Goal: Task Accomplishment & Management: Manage account settings

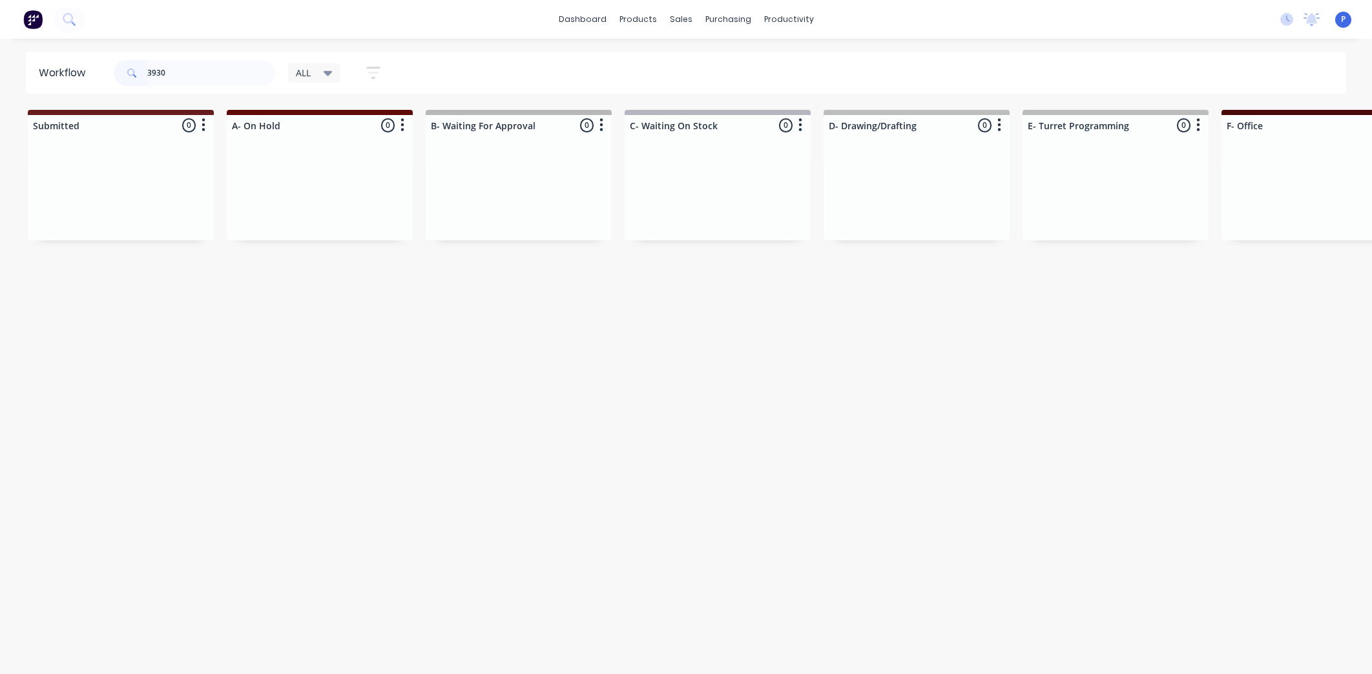
scroll to position [0, 3217]
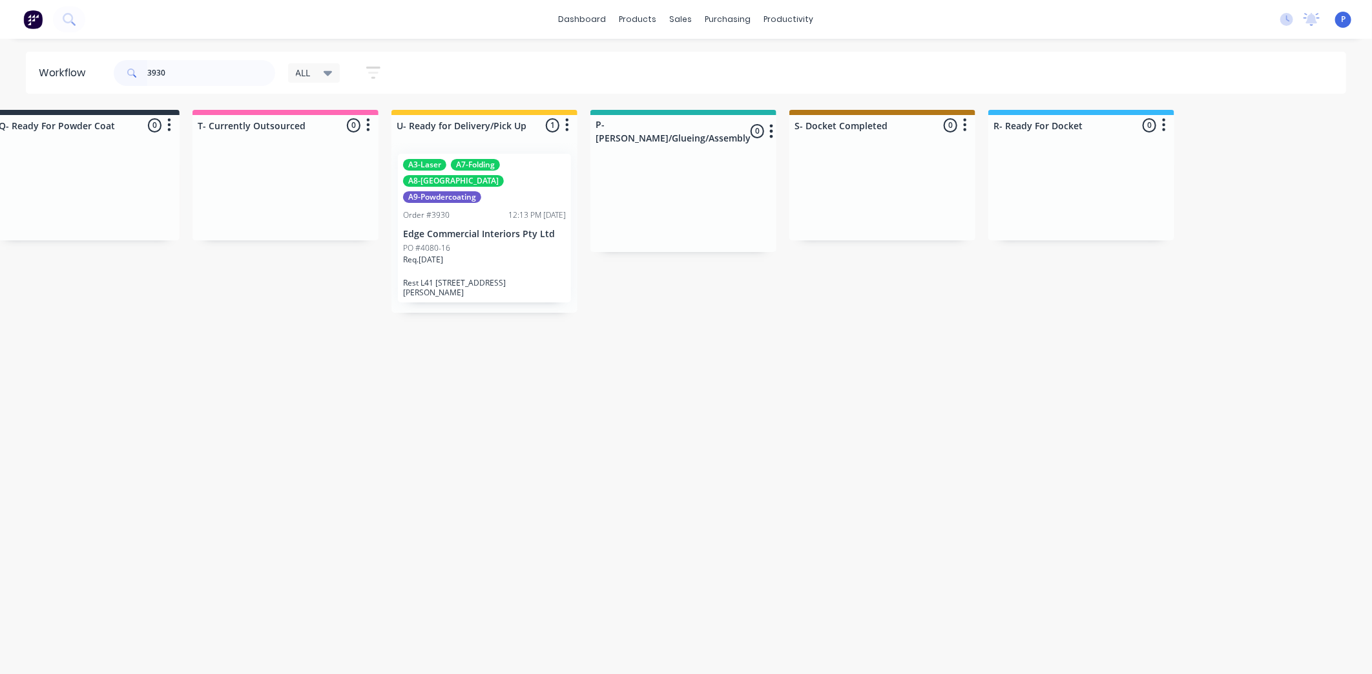
click at [233, 75] on input "3930" at bounding box center [211, 73] width 128 height 26
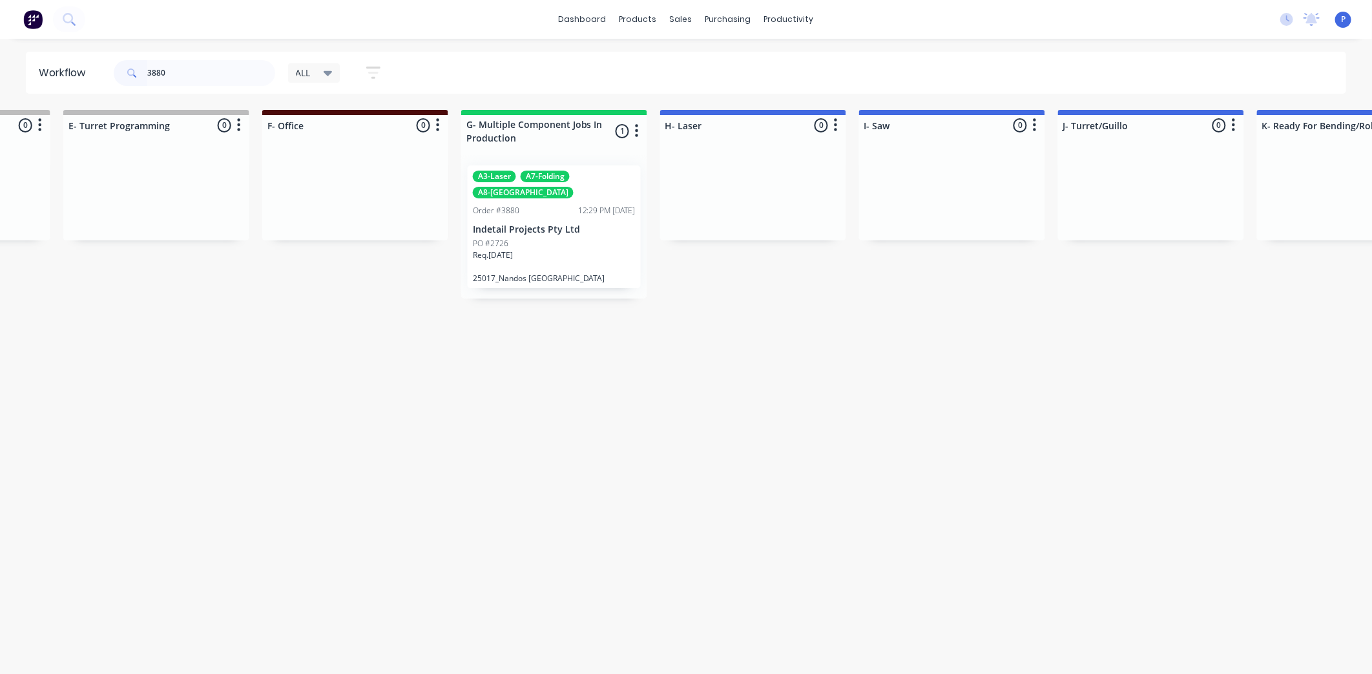
scroll to position [0, 1370]
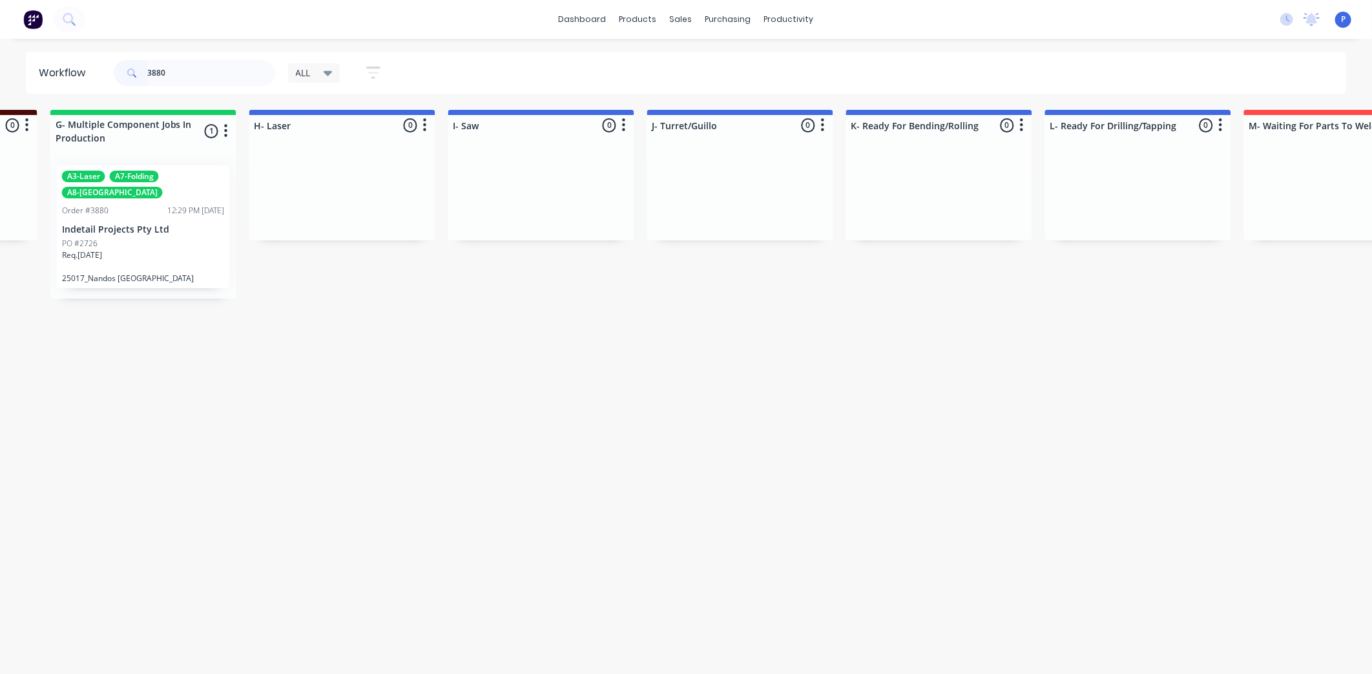
click at [178, 238] on div "PO #2726" at bounding box center [143, 244] width 163 height 12
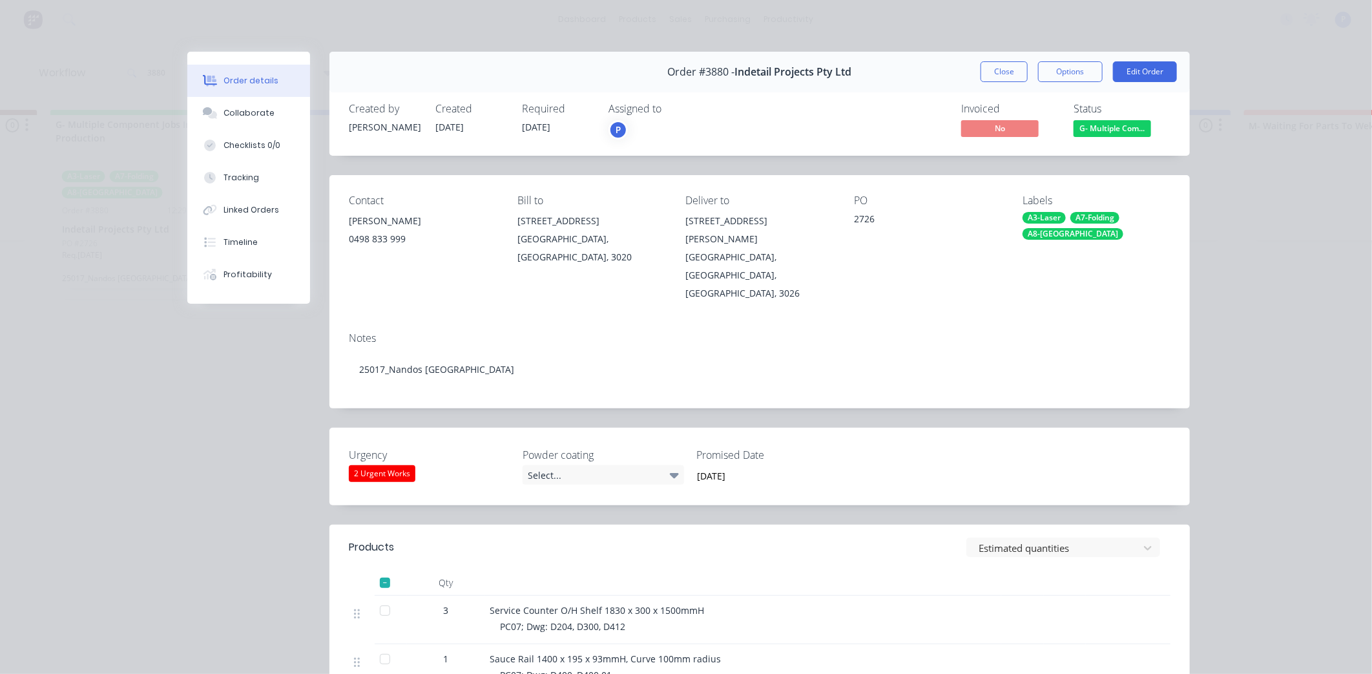
scroll to position [262, 0]
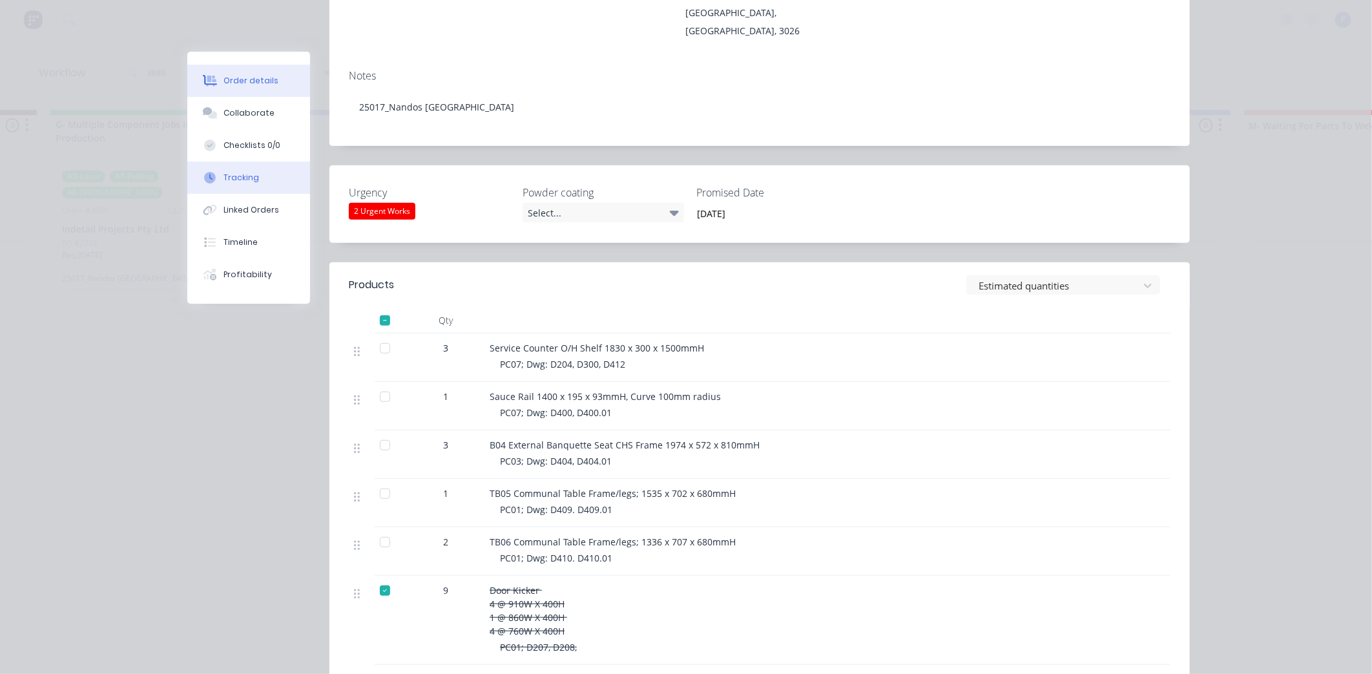
click at [237, 169] on button "Tracking" at bounding box center [248, 177] width 123 height 32
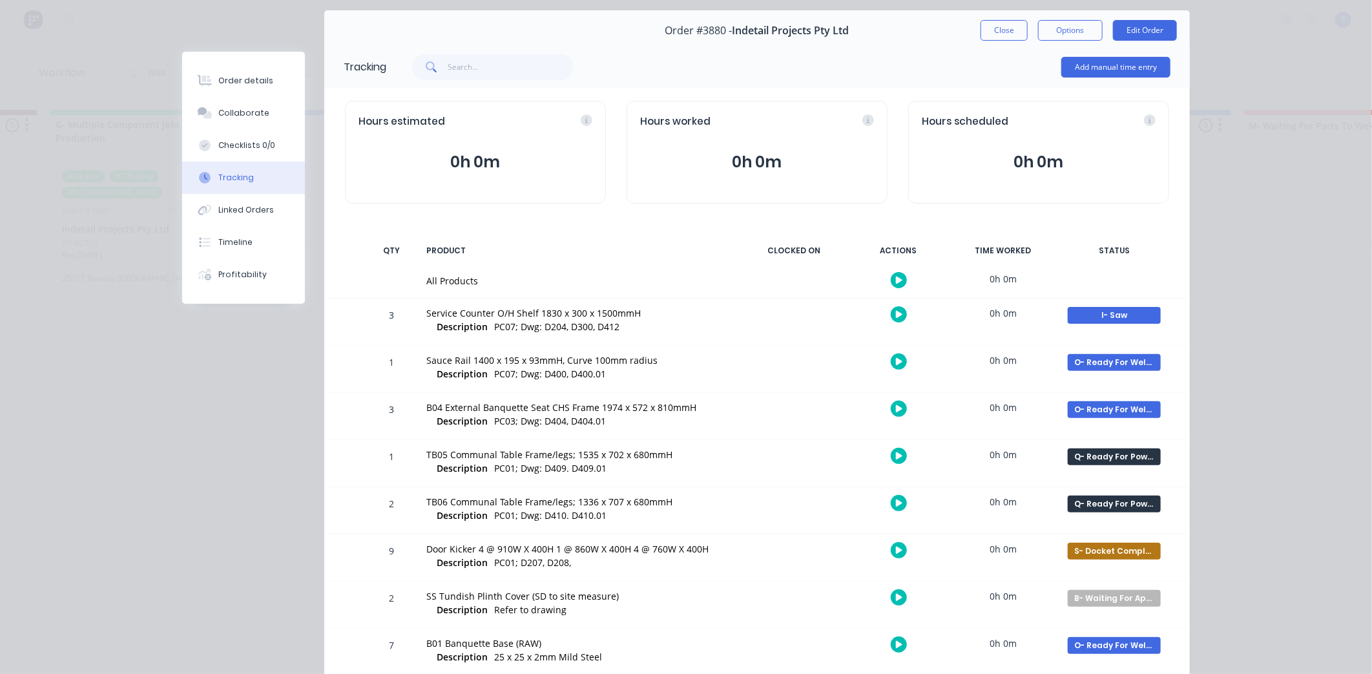
scroll to position [158, 0]
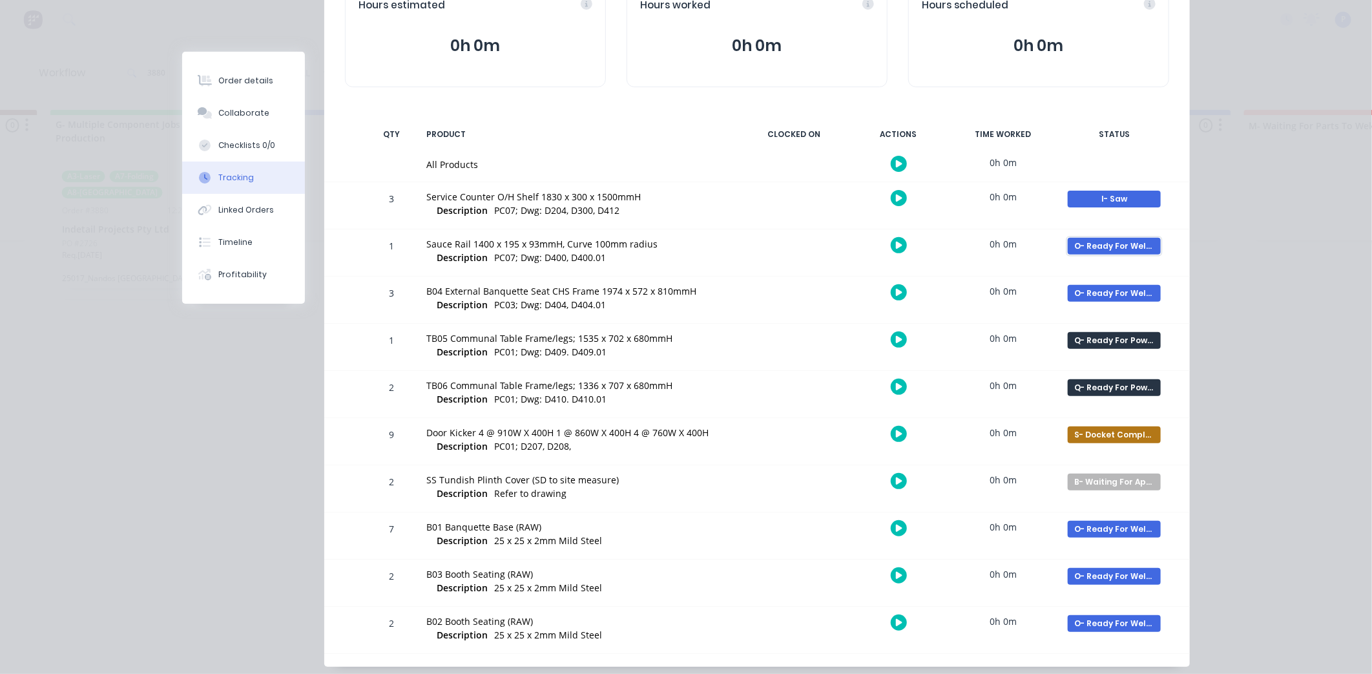
click at [1132, 249] on div "O- Ready For Welding" at bounding box center [1114, 246] width 93 height 17
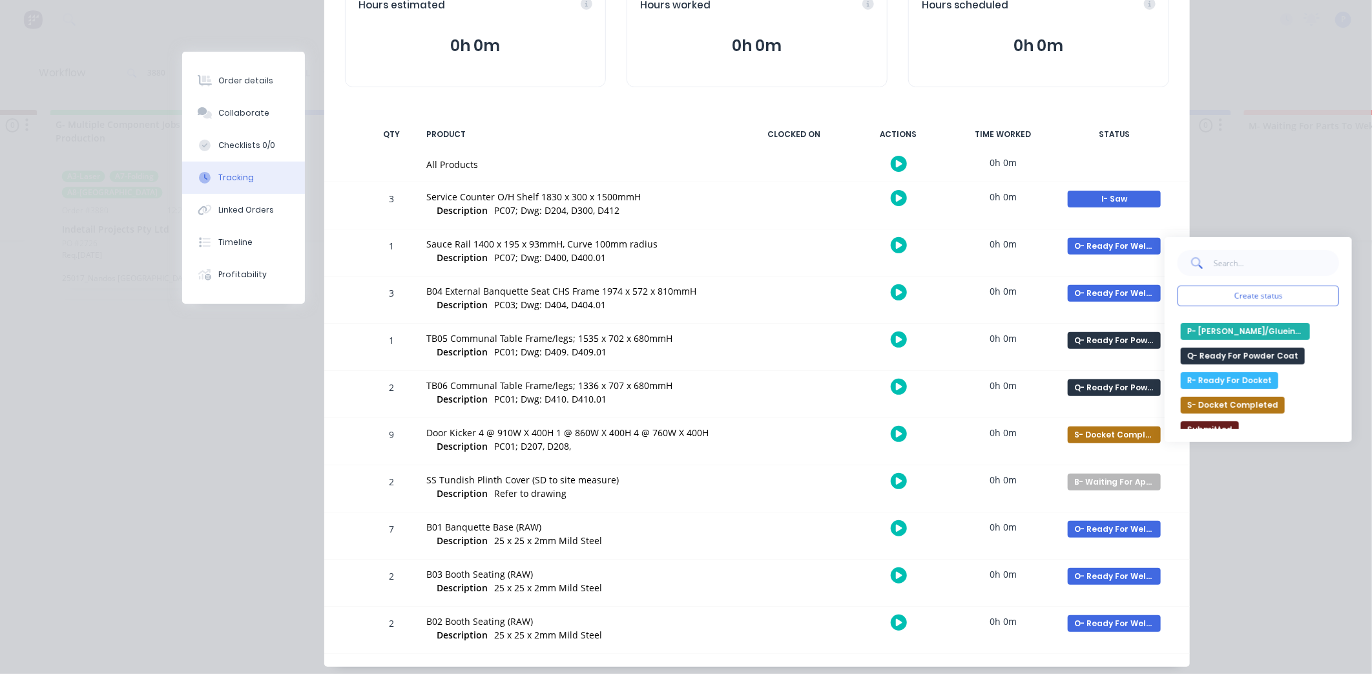
scroll to position [431, 0]
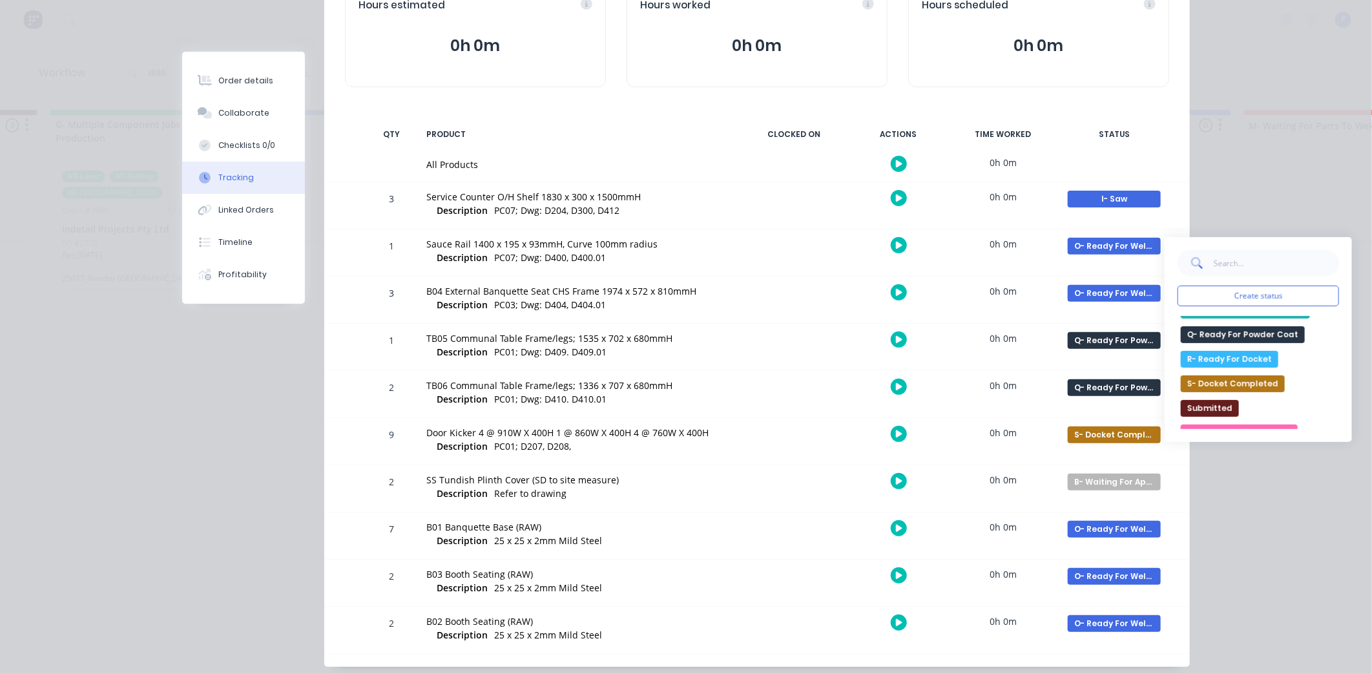
click at [1206, 360] on button "R- Ready For Docket" at bounding box center [1230, 359] width 98 height 17
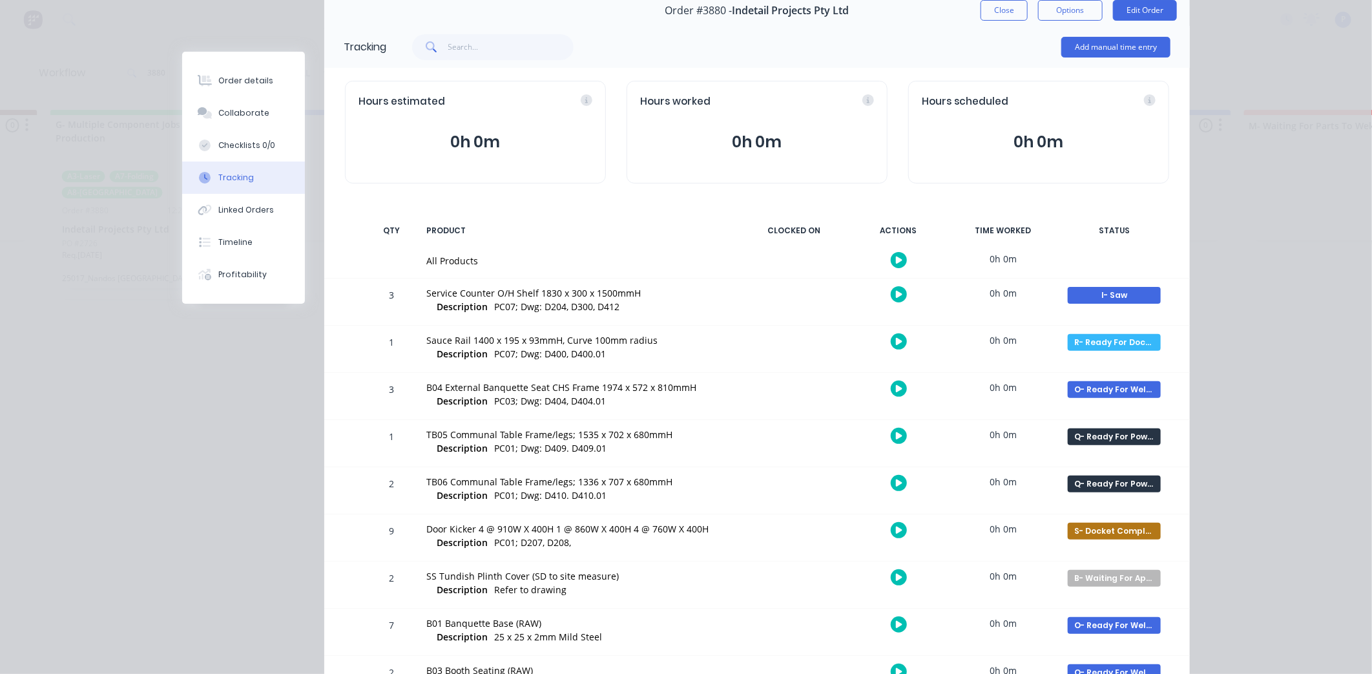
scroll to position [41, 0]
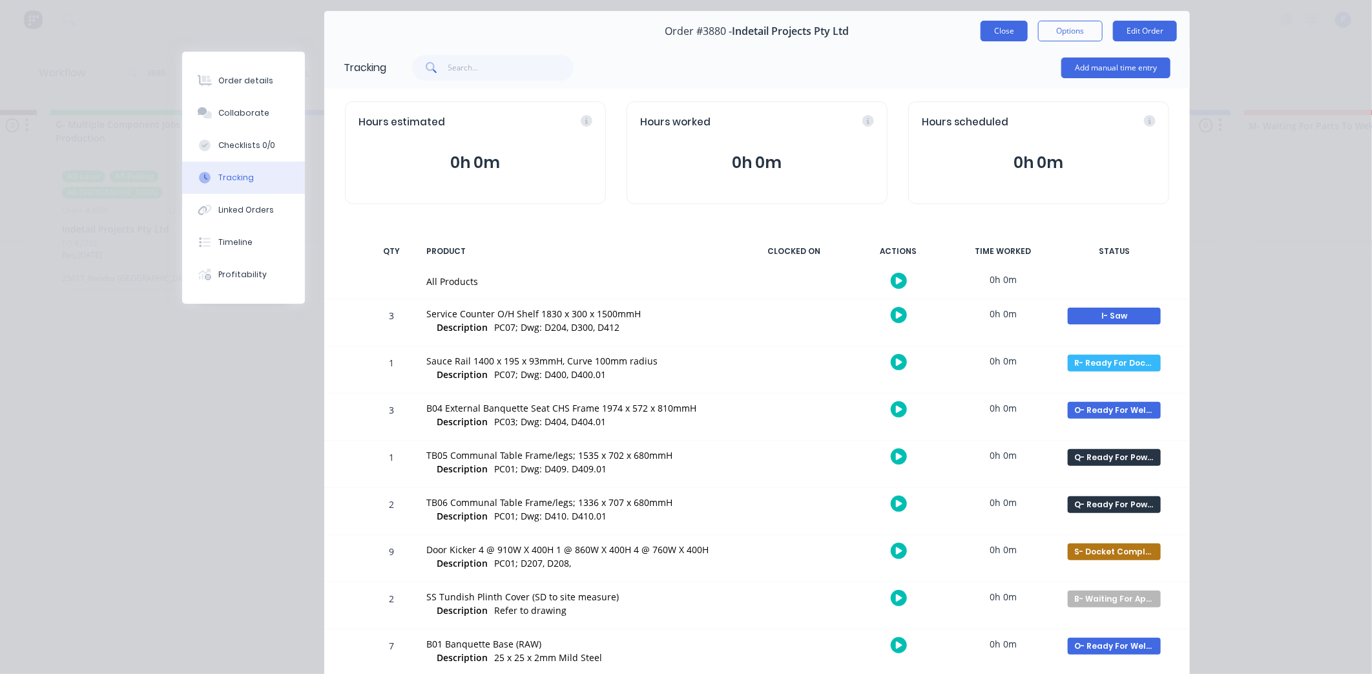
click at [986, 30] on button "Close" at bounding box center [1003, 31] width 47 height 21
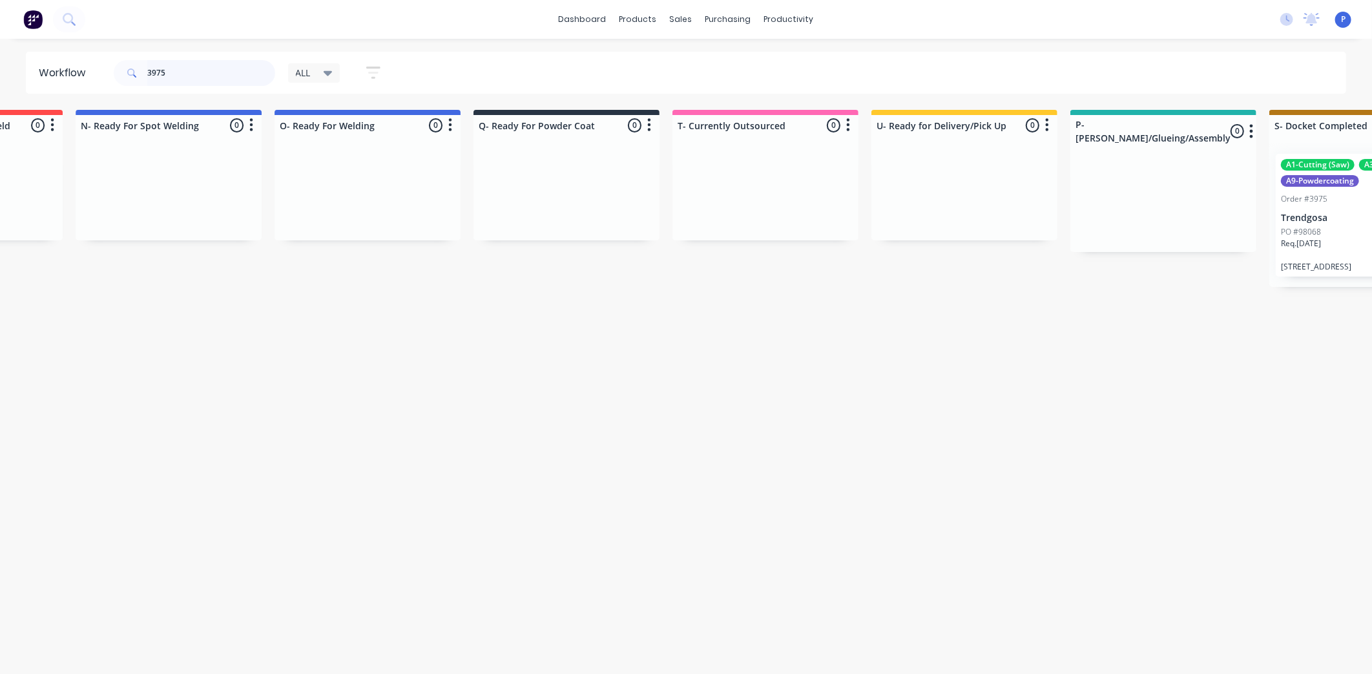
scroll to position [0, 3217]
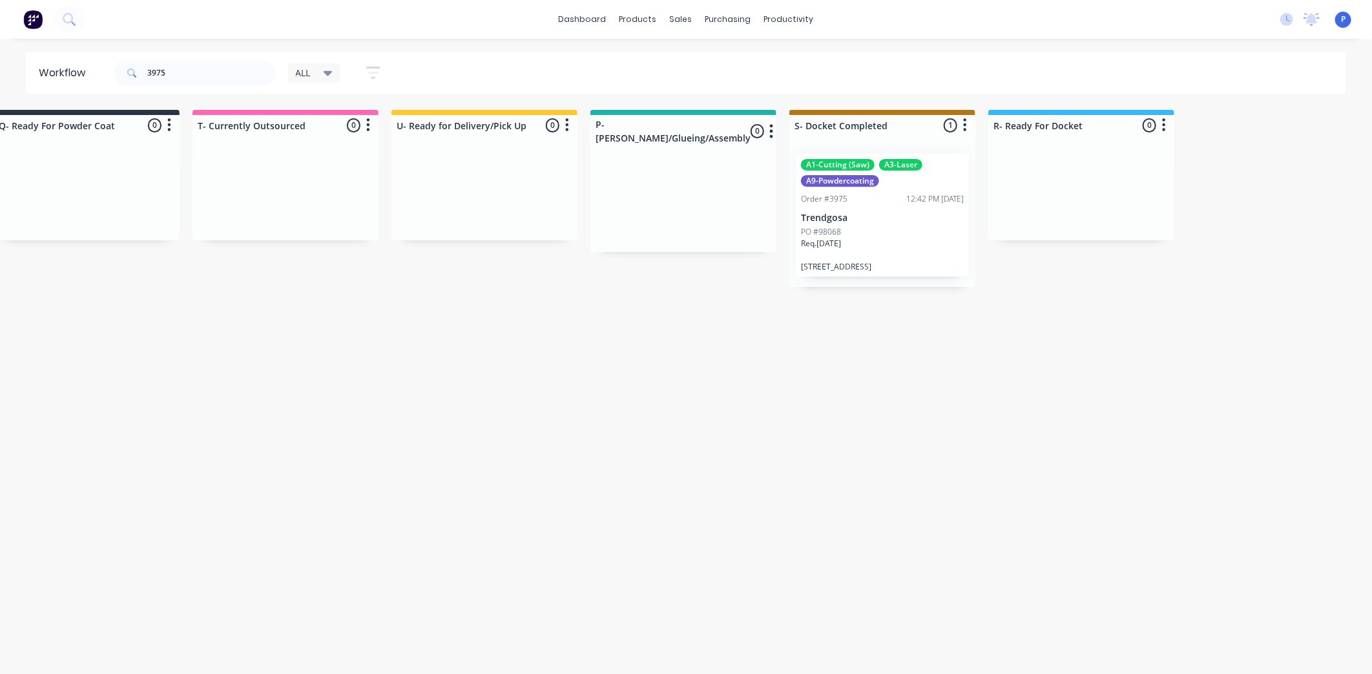
click at [835, 223] on p "Trendgosa" at bounding box center [882, 217] width 163 height 11
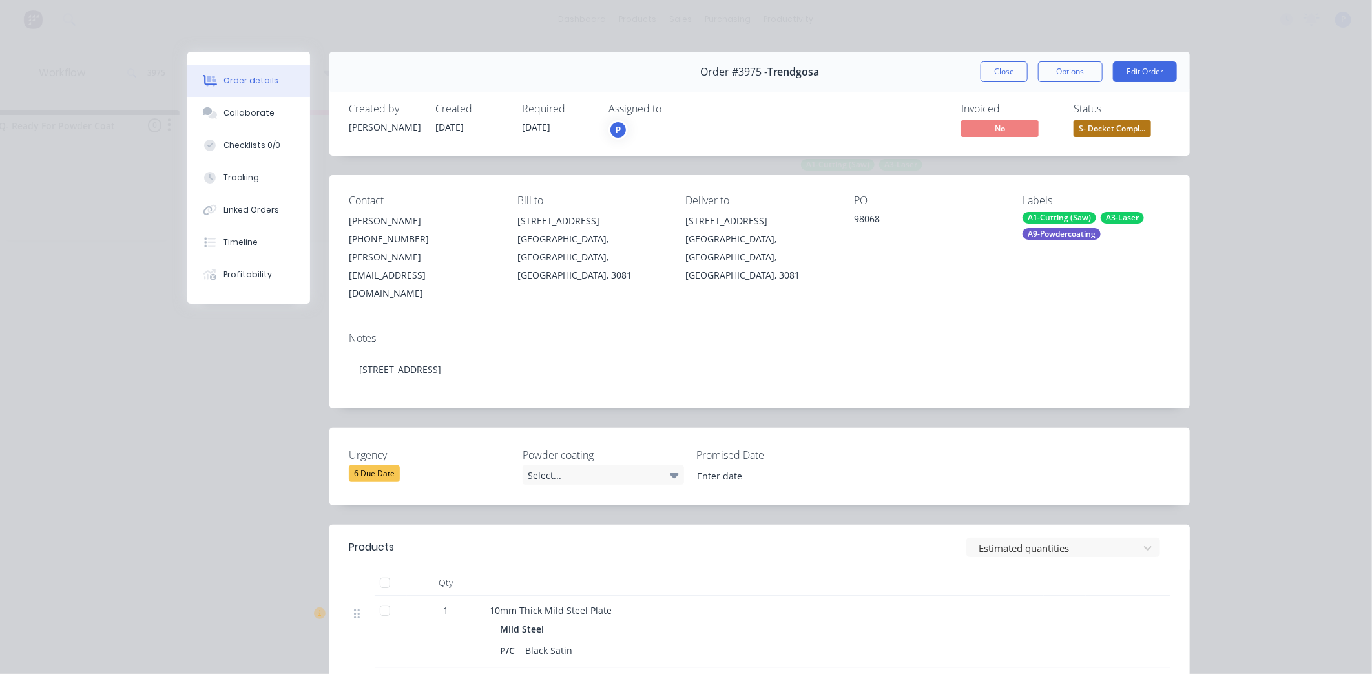
click at [372, 570] on div at bounding box center [385, 583] width 26 height 26
click at [223, 177] on div "Tracking" at bounding box center [241, 178] width 36 height 12
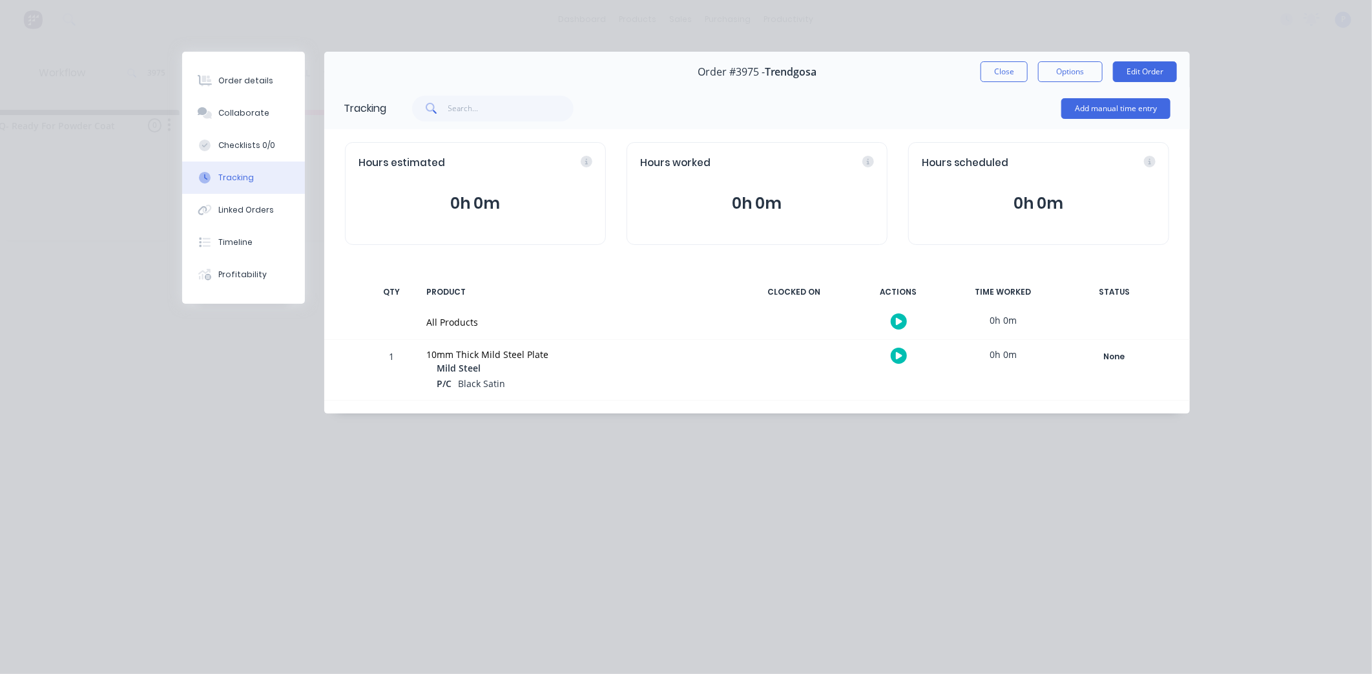
click at [1099, 347] on div "None Create status None edit A- On Hold B- Waiting For Approval C- Waiting On S…" at bounding box center [1114, 370] width 110 height 60
click at [1115, 357] on div "None" at bounding box center [1114, 356] width 93 height 17
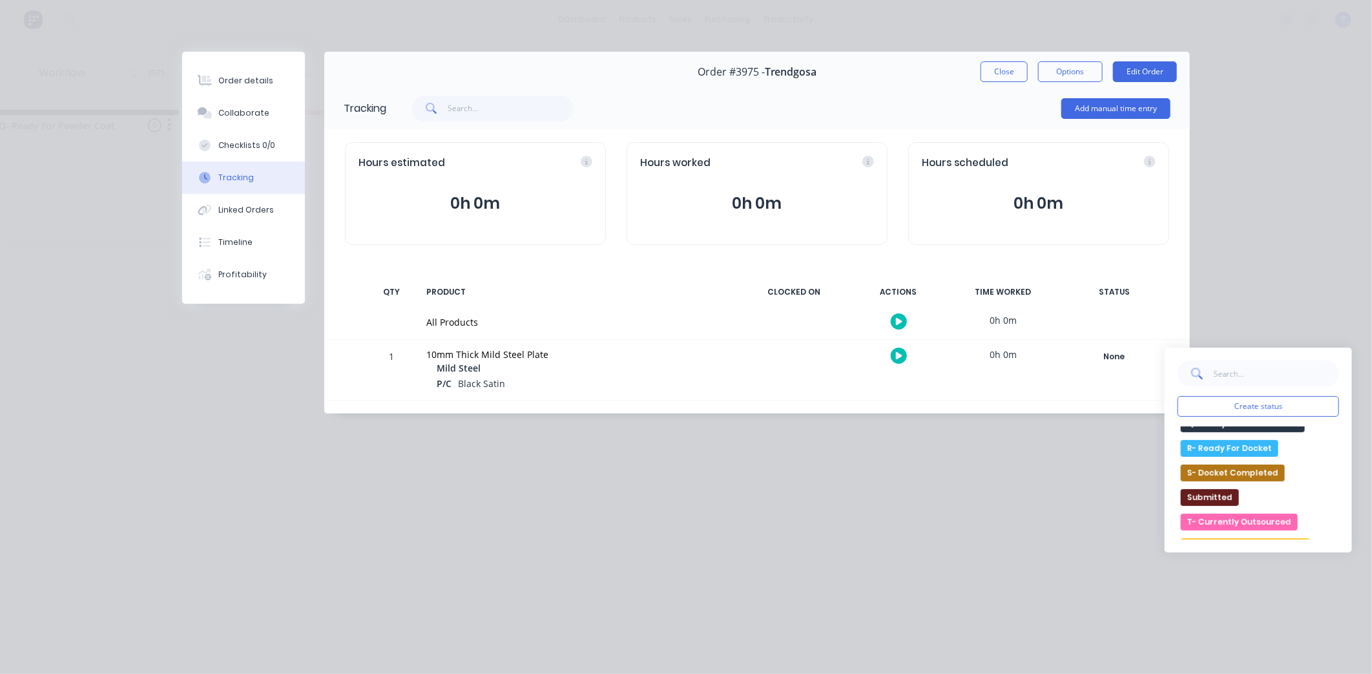
scroll to position [468, 0]
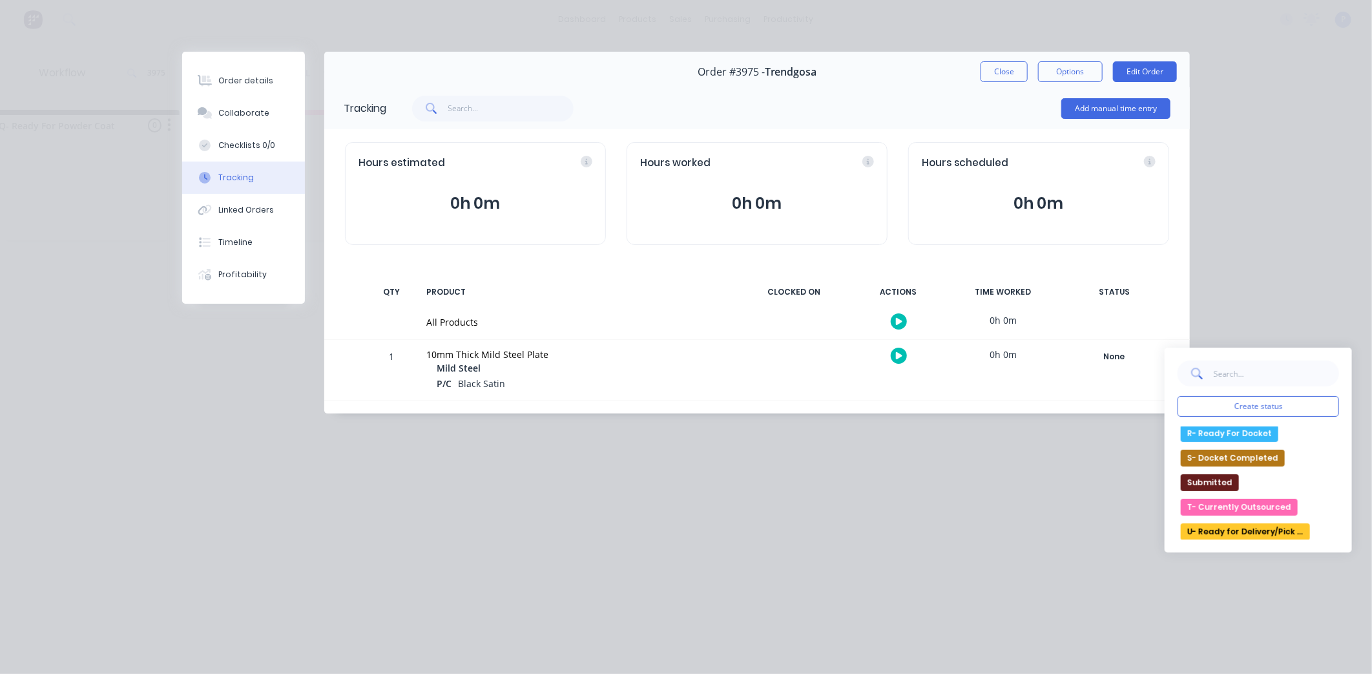
click at [1285, 541] on div "Create status None edit A- On Hold B- Waiting For Approval C- Waiting On Stock …" at bounding box center [1257, 449] width 187 height 205
click at [1282, 539] on button "U- Ready for Delivery/Pick Up" at bounding box center [1245, 531] width 129 height 17
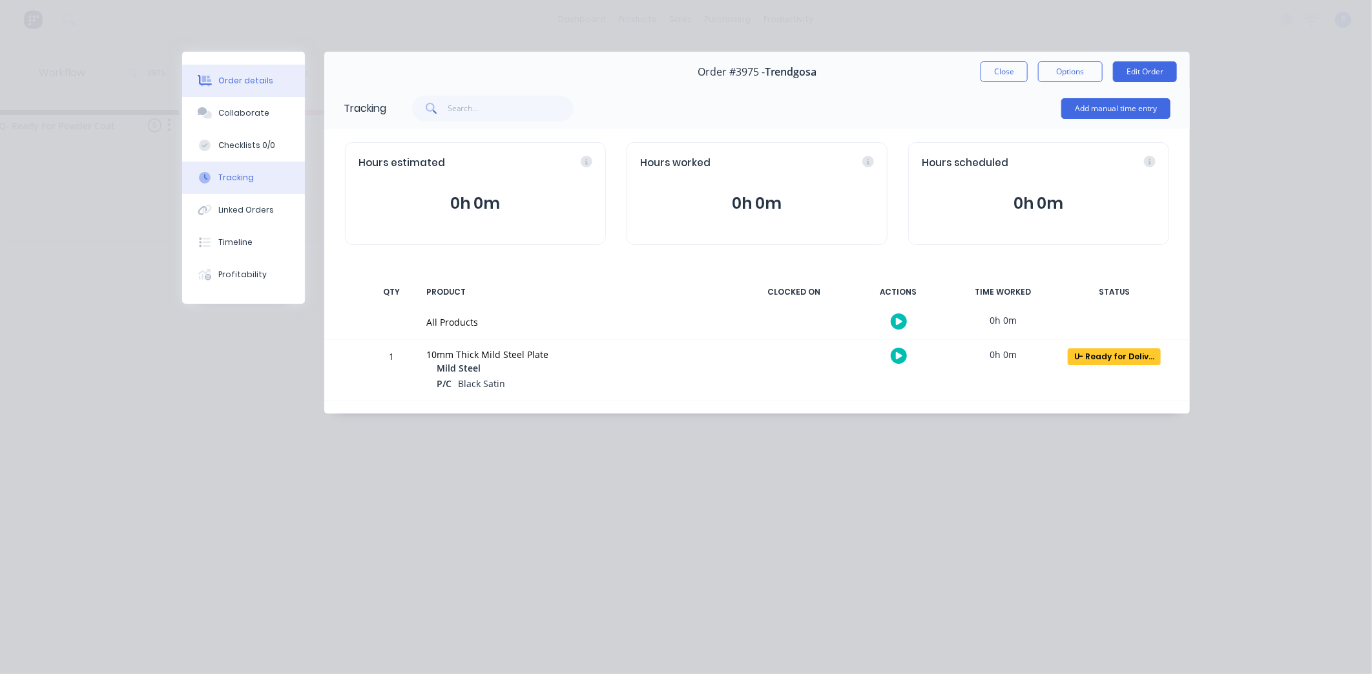
click at [254, 85] on div "Order details" at bounding box center [245, 81] width 55 height 12
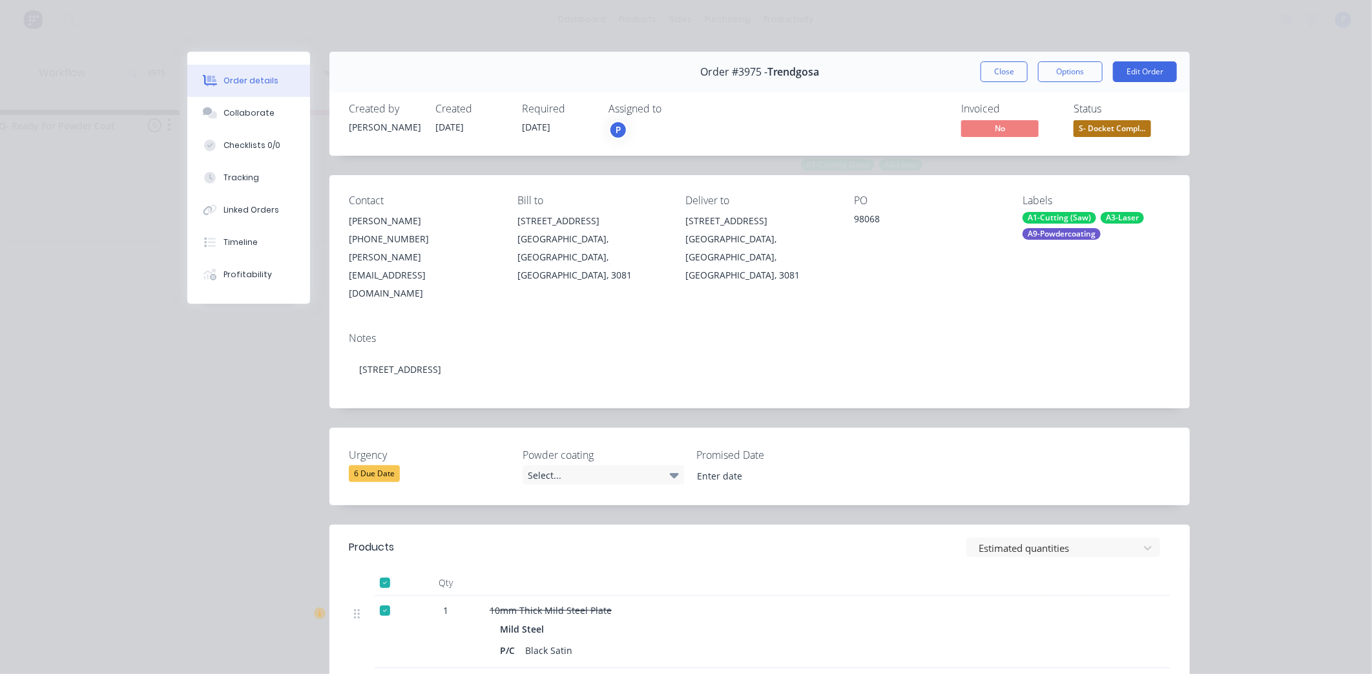
click at [1119, 138] on button "S- Docket Compl..." at bounding box center [1112, 129] width 78 height 19
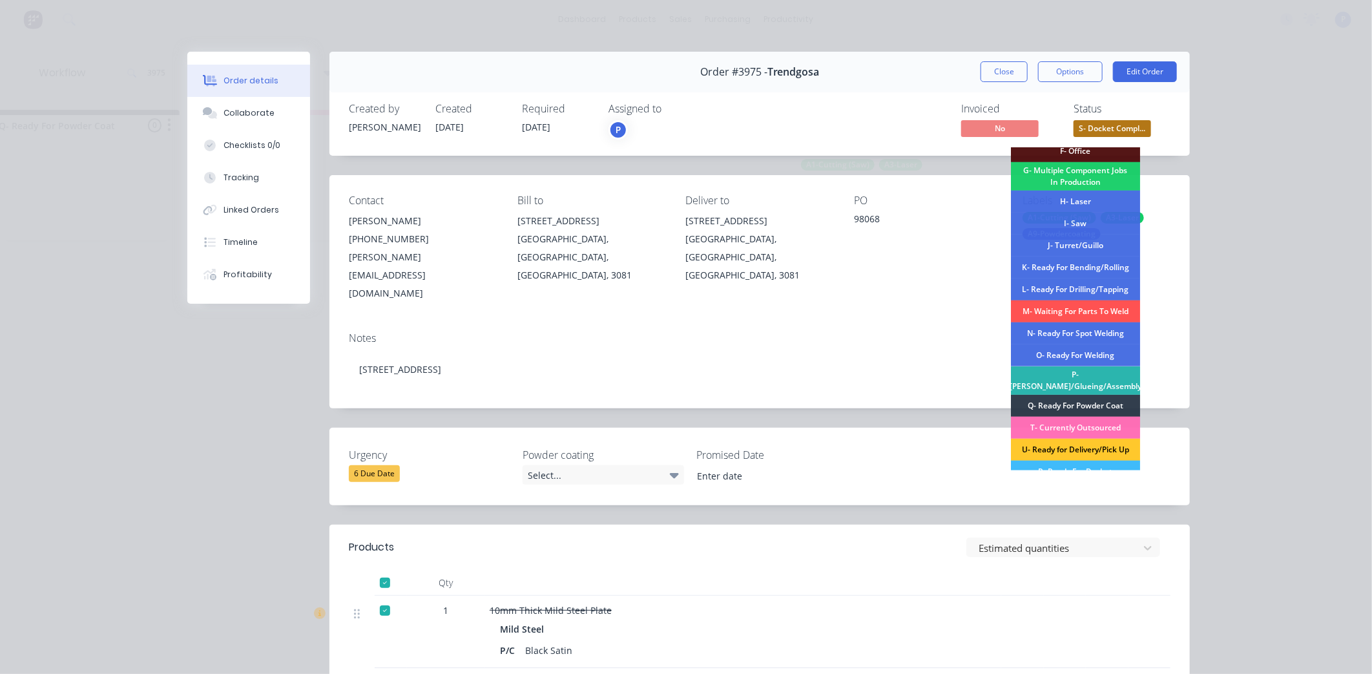
scroll to position [142, 0]
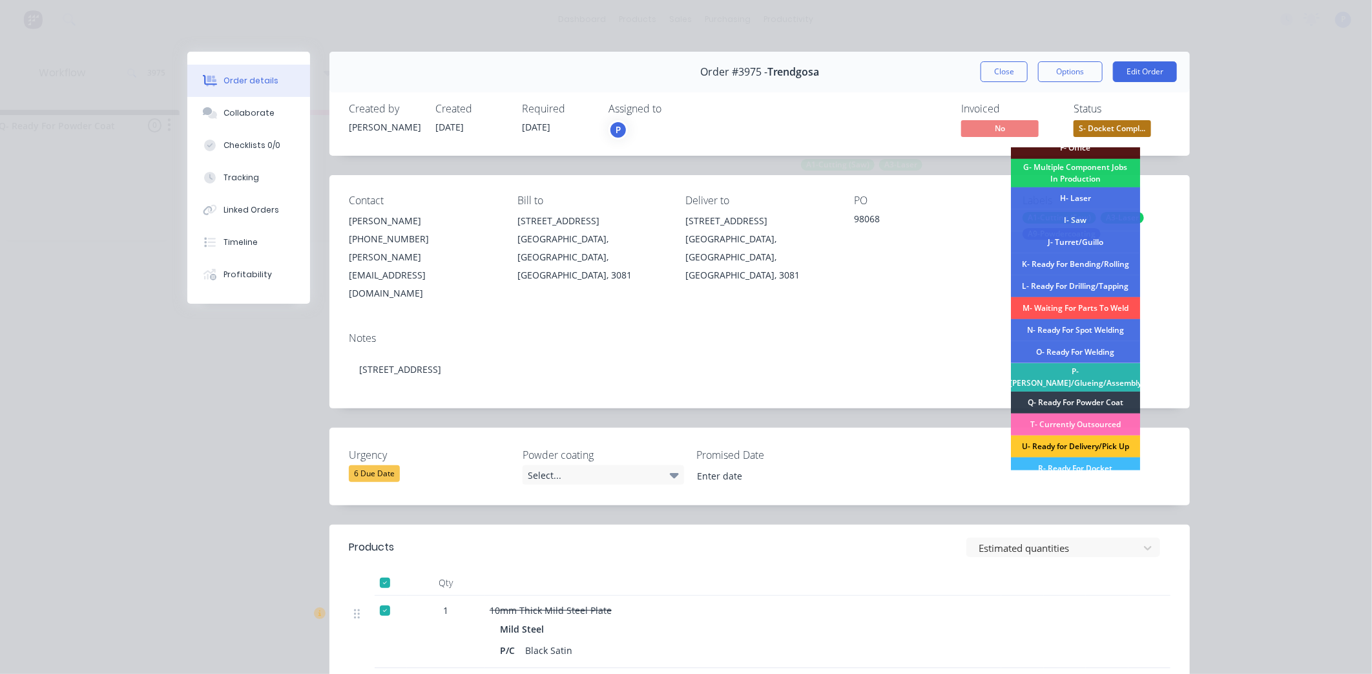
click at [1053, 435] on div "U- Ready for Delivery/Pick Up" at bounding box center [1075, 446] width 129 height 22
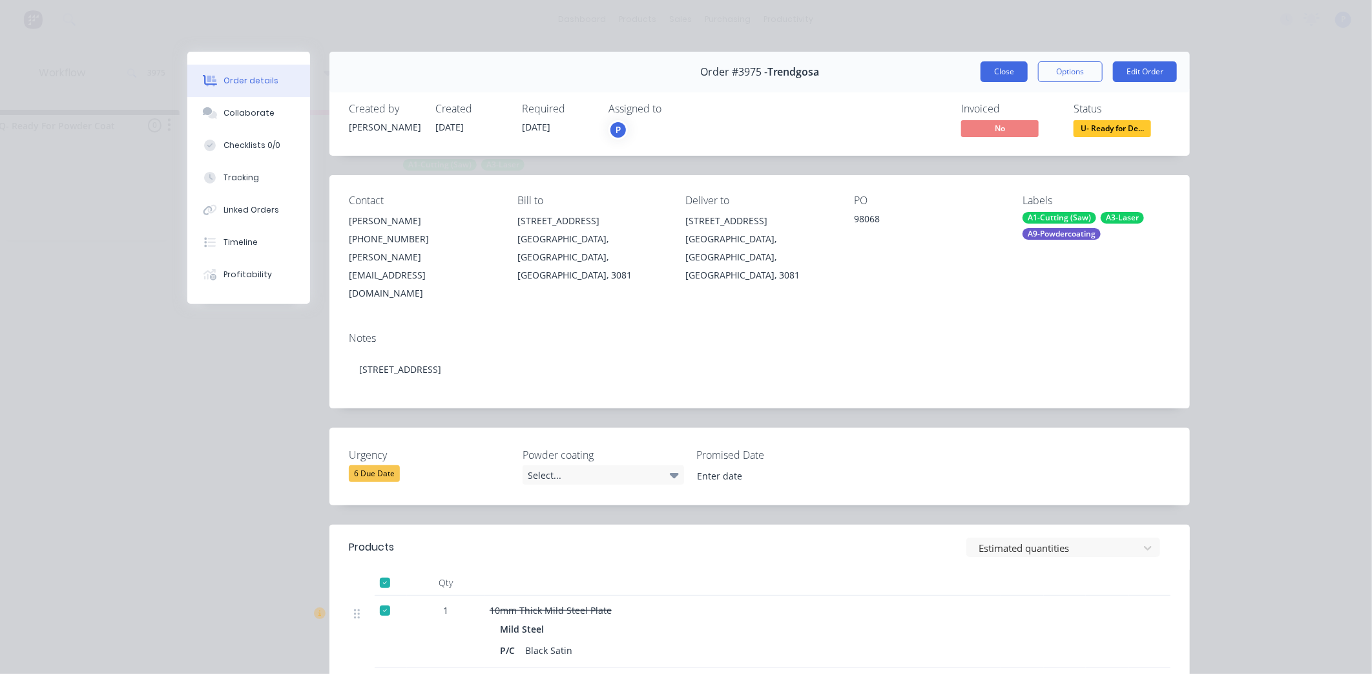
click at [1015, 74] on button "Close" at bounding box center [1003, 71] width 47 height 21
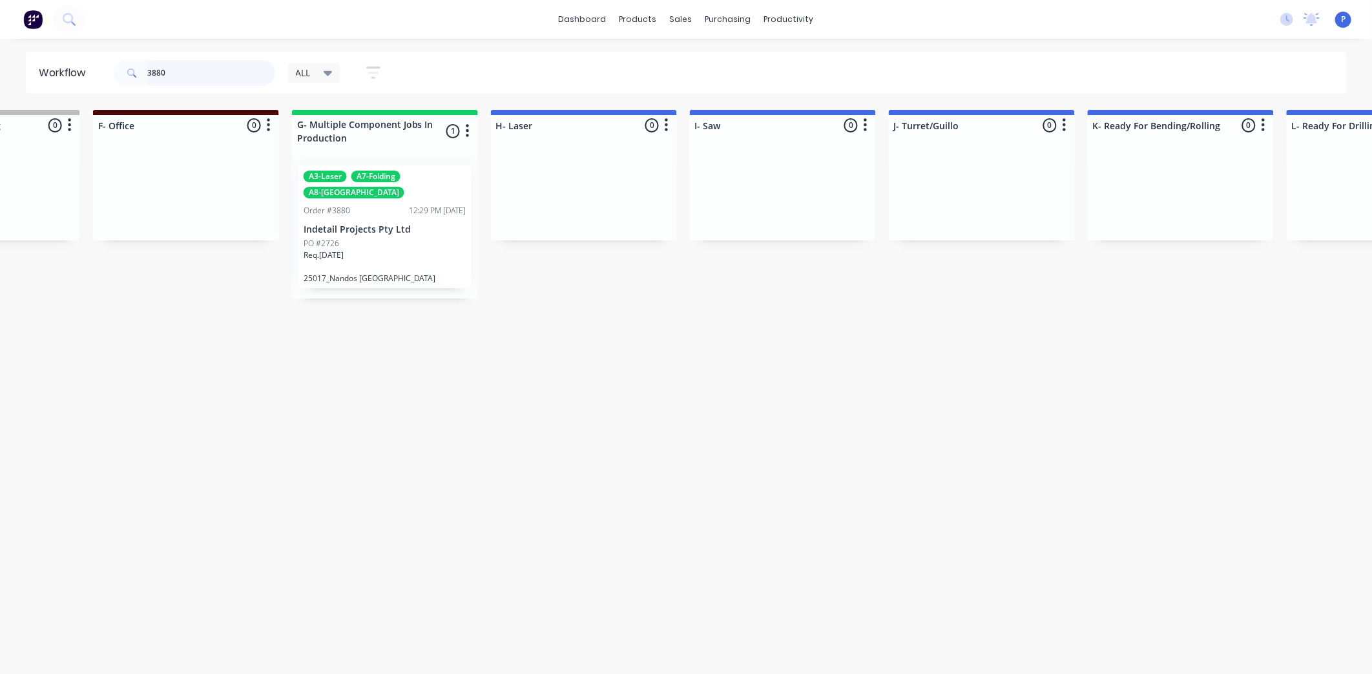
scroll to position [0, 1087]
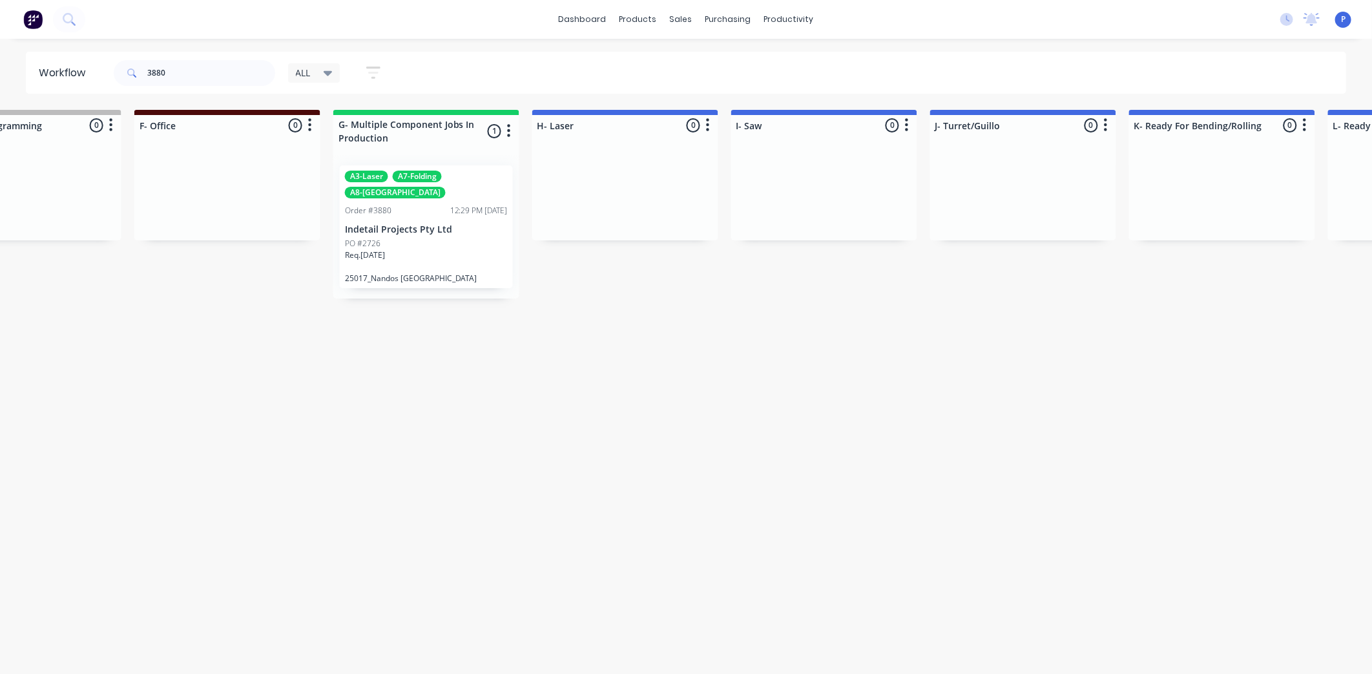
click at [440, 249] on div "Req. [DATE]" at bounding box center [426, 260] width 163 height 22
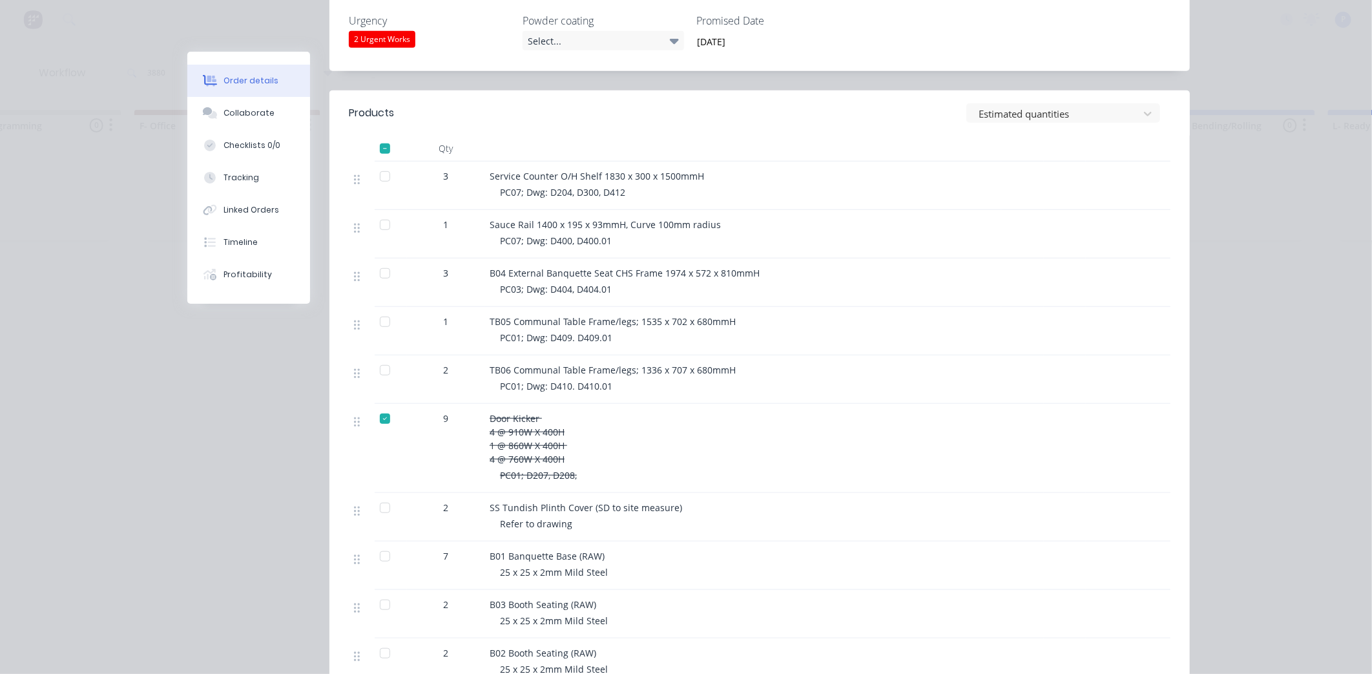
scroll to position [481, 0]
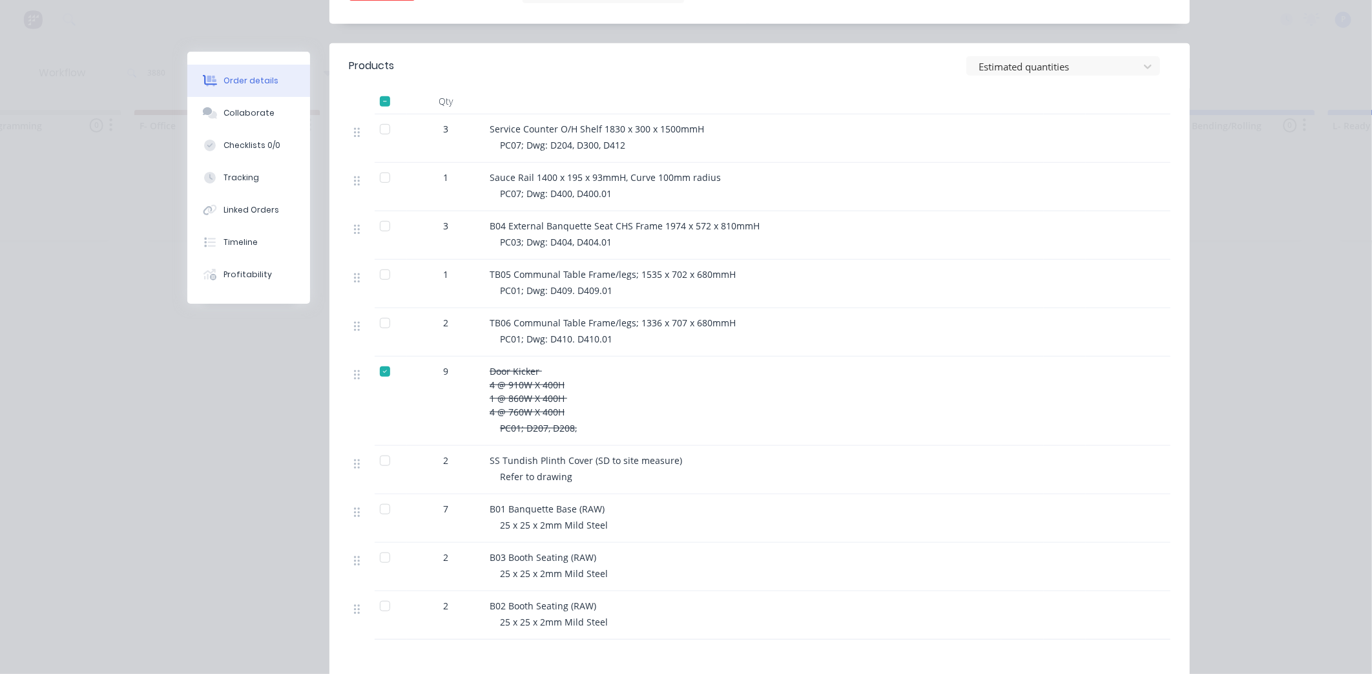
click at [362, 316] on div at bounding box center [362, 324] width 16 height 17
click at [377, 310] on div at bounding box center [385, 323] width 26 height 26
click at [379, 262] on div at bounding box center [385, 275] width 26 height 26
click at [236, 178] on div "Tracking" at bounding box center [241, 178] width 36 height 12
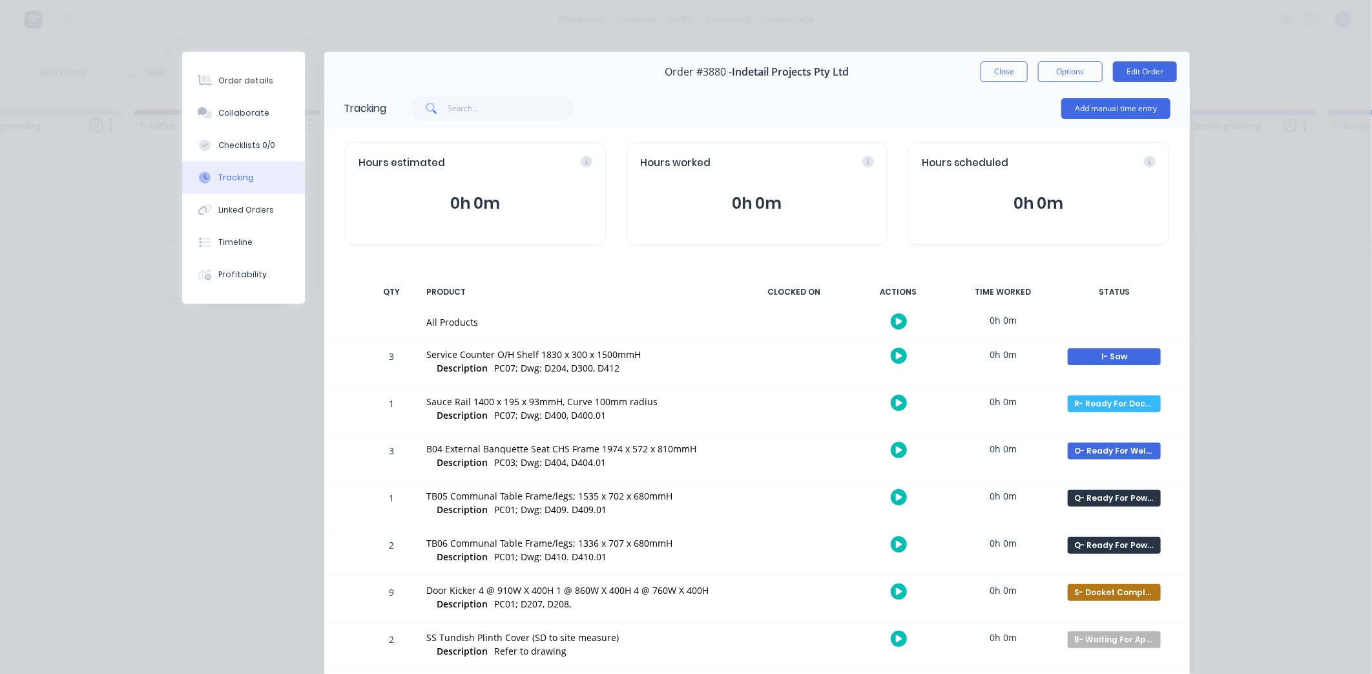
scroll to position [191, 0]
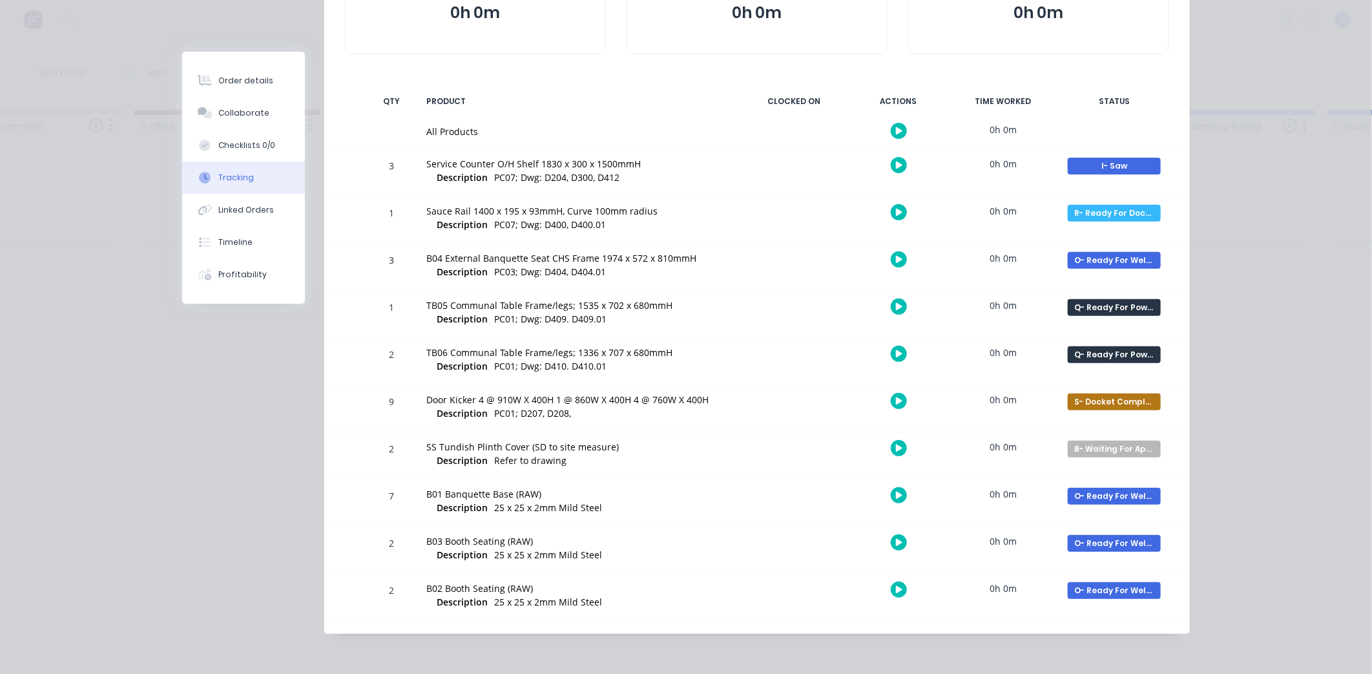
click at [1118, 367] on div "Q- Ready For Powder Coat Create status None edit A- On Hold B- Waiting For Appr…" at bounding box center [1114, 361] width 110 height 47
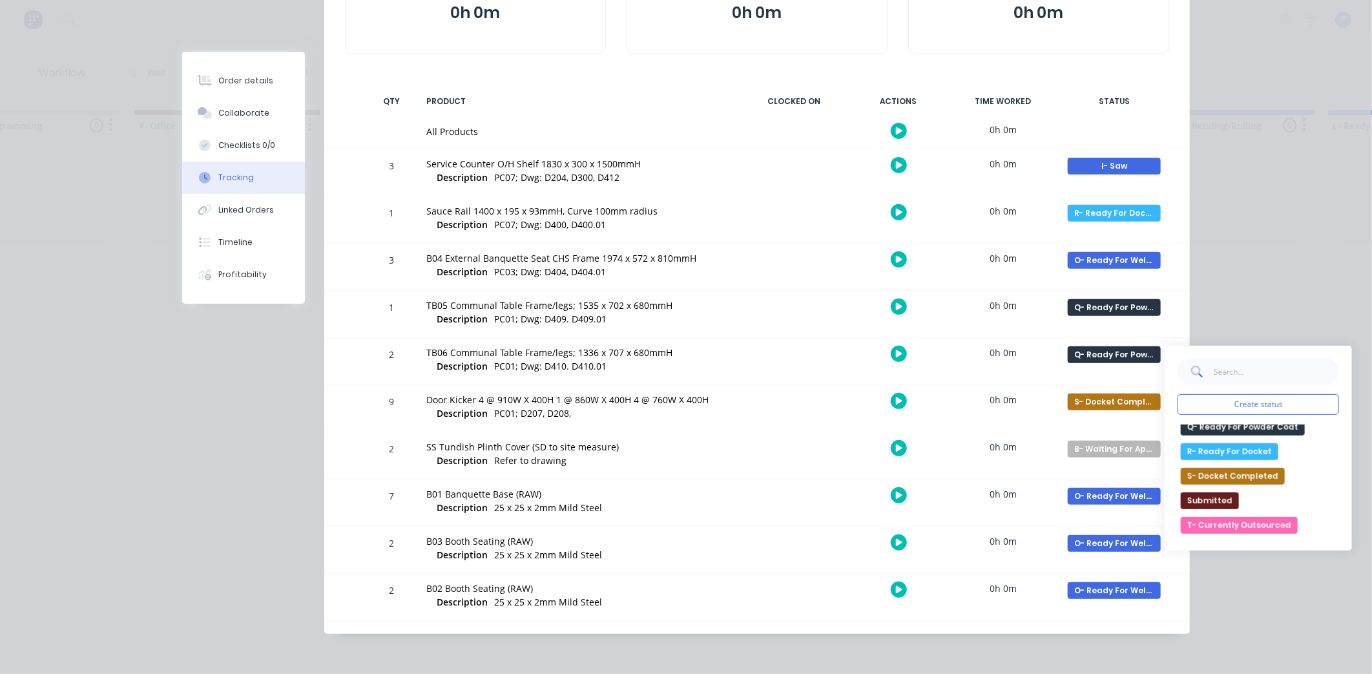
scroll to position [468, 0]
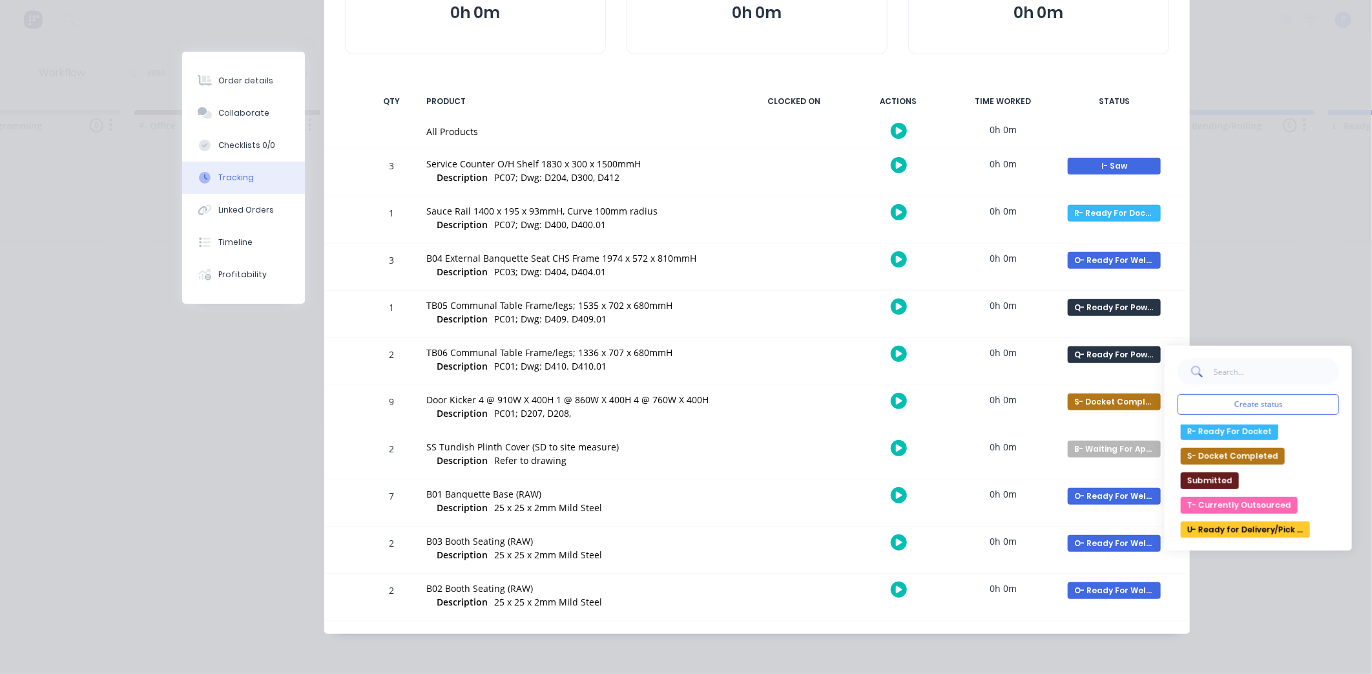
click at [1268, 531] on button "U- Ready for Delivery/Pick Up" at bounding box center [1245, 529] width 129 height 17
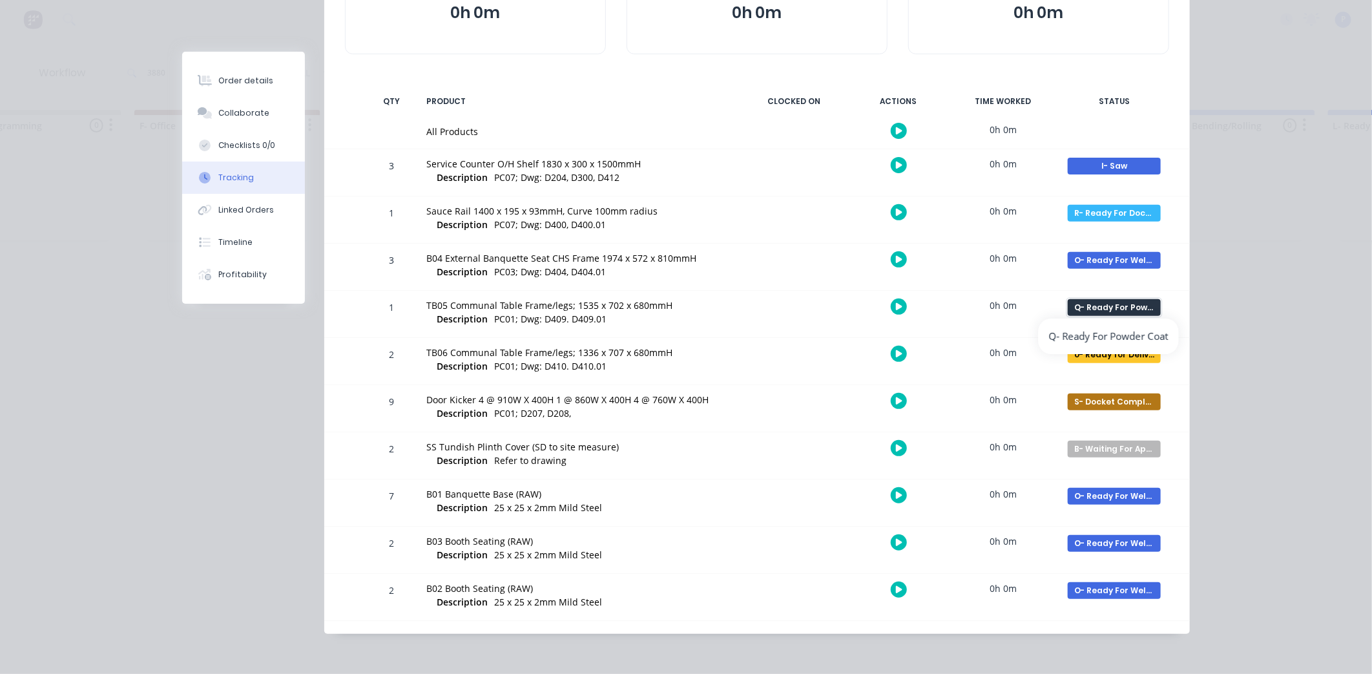
click at [1095, 310] on div "Q- Ready For Powder Coat" at bounding box center [1114, 307] width 93 height 17
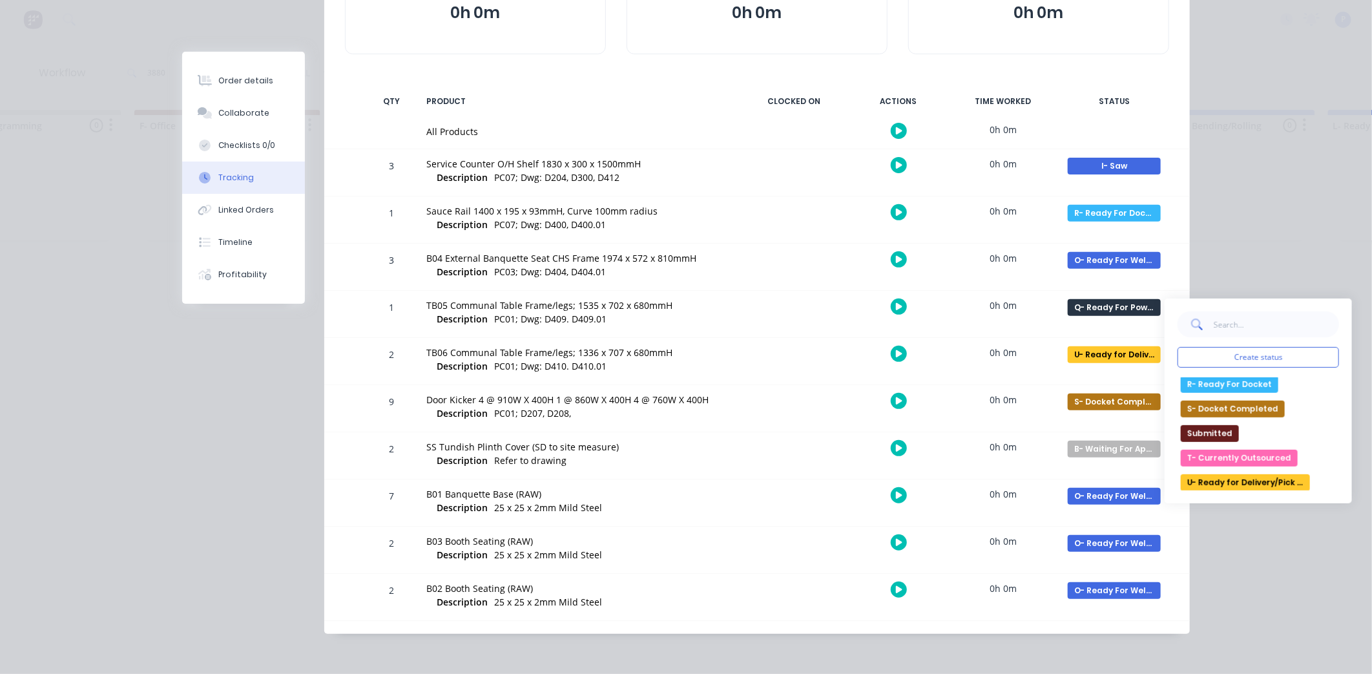
click at [1242, 477] on button "U- Ready for Delivery/Pick Up" at bounding box center [1245, 482] width 129 height 17
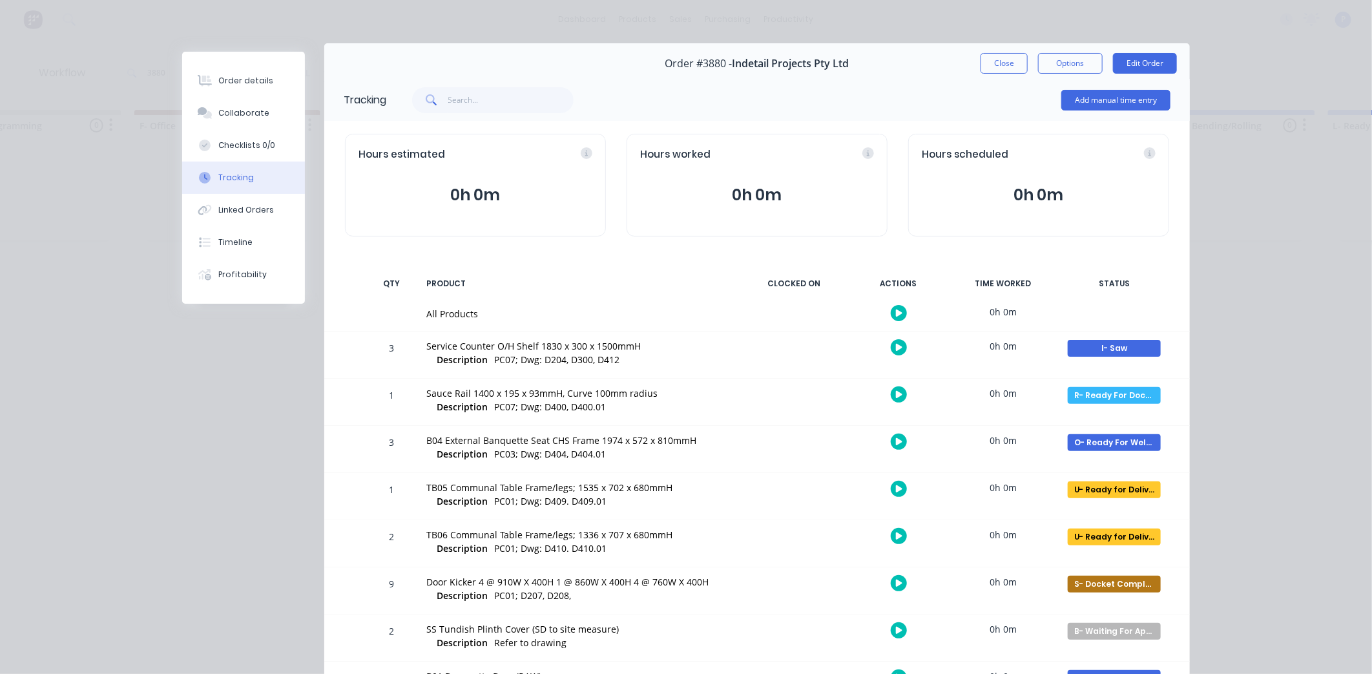
scroll to position [0, 0]
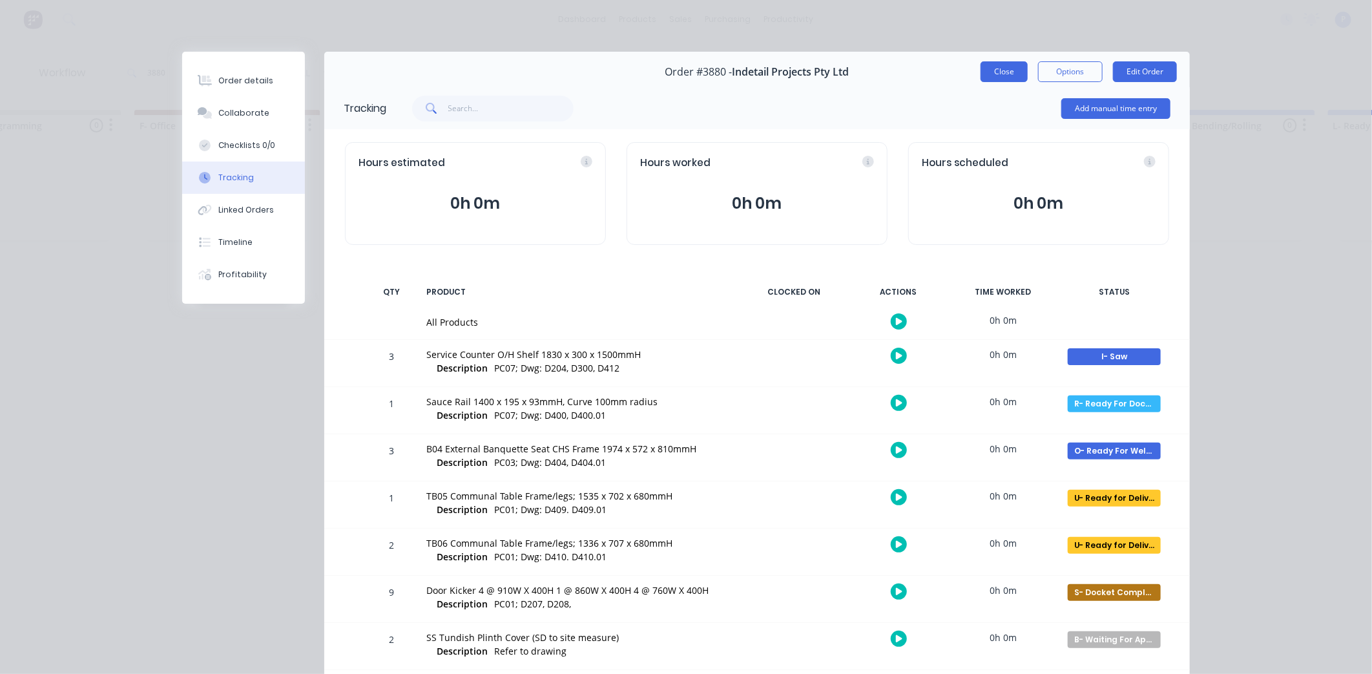
click at [1000, 74] on button "Close" at bounding box center [1003, 71] width 47 height 21
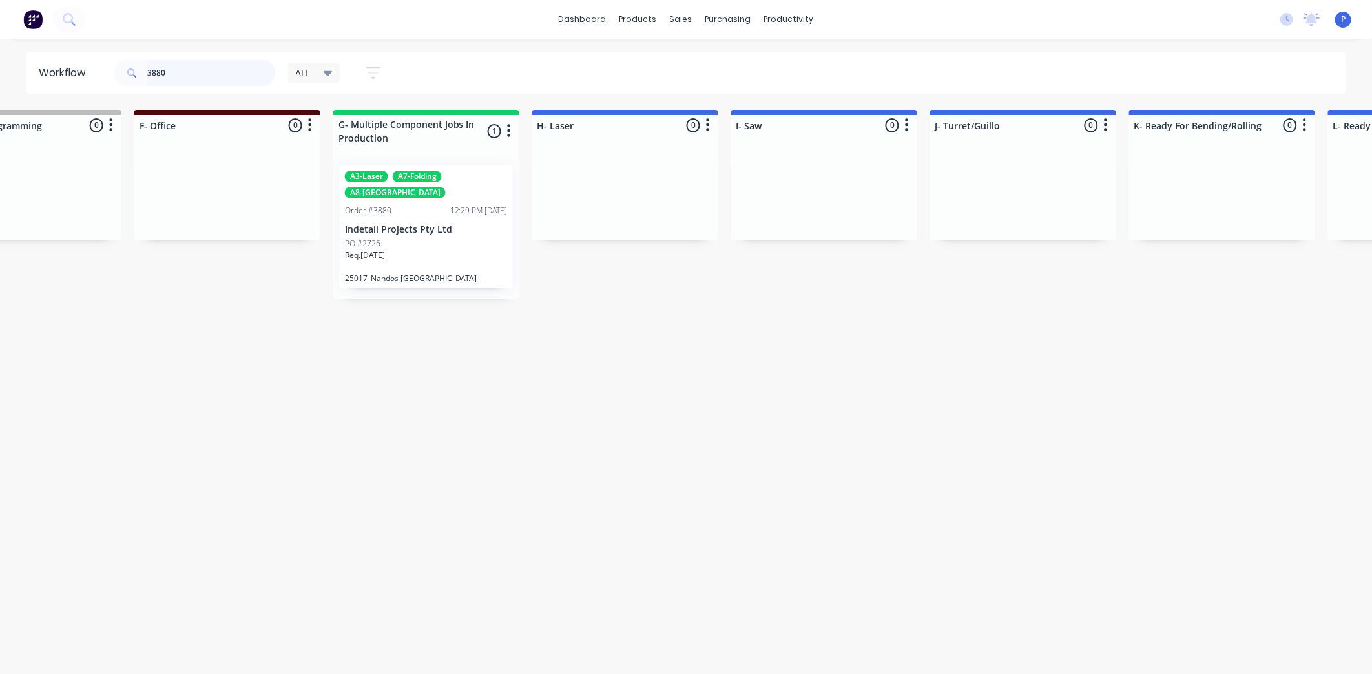
click at [178, 78] on input "3880" at bounding box center [211, 73] width 128 height 26
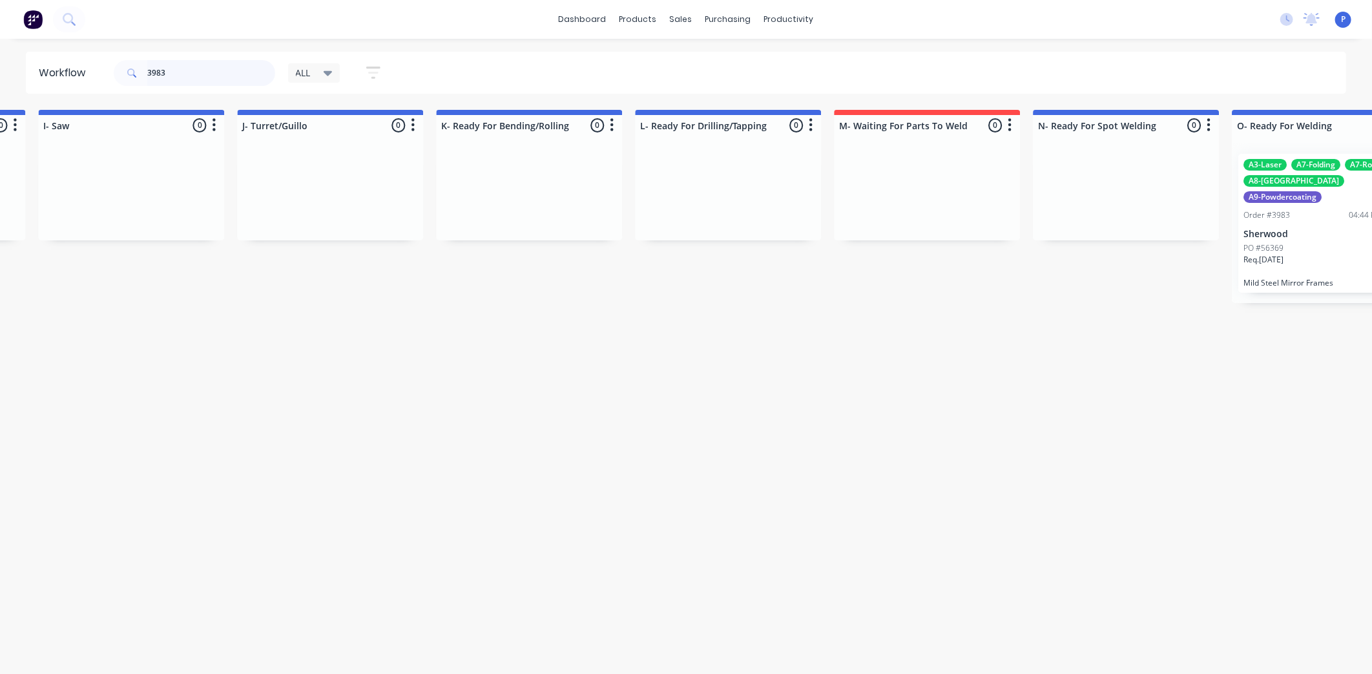
scroll to position [0, 2467]
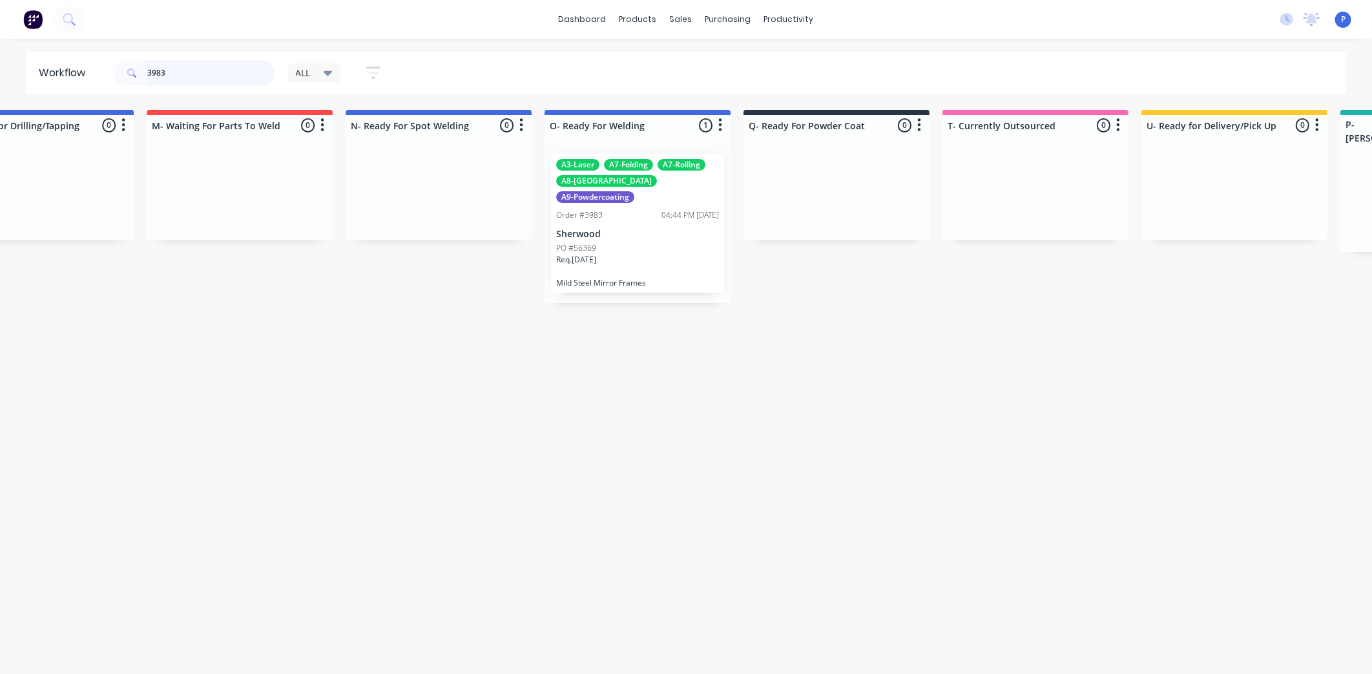
type input "3983"
click at [669, 278] on p "Mild Steel Mirror Frames" at bounding box center [637, 283] width 163 height 10
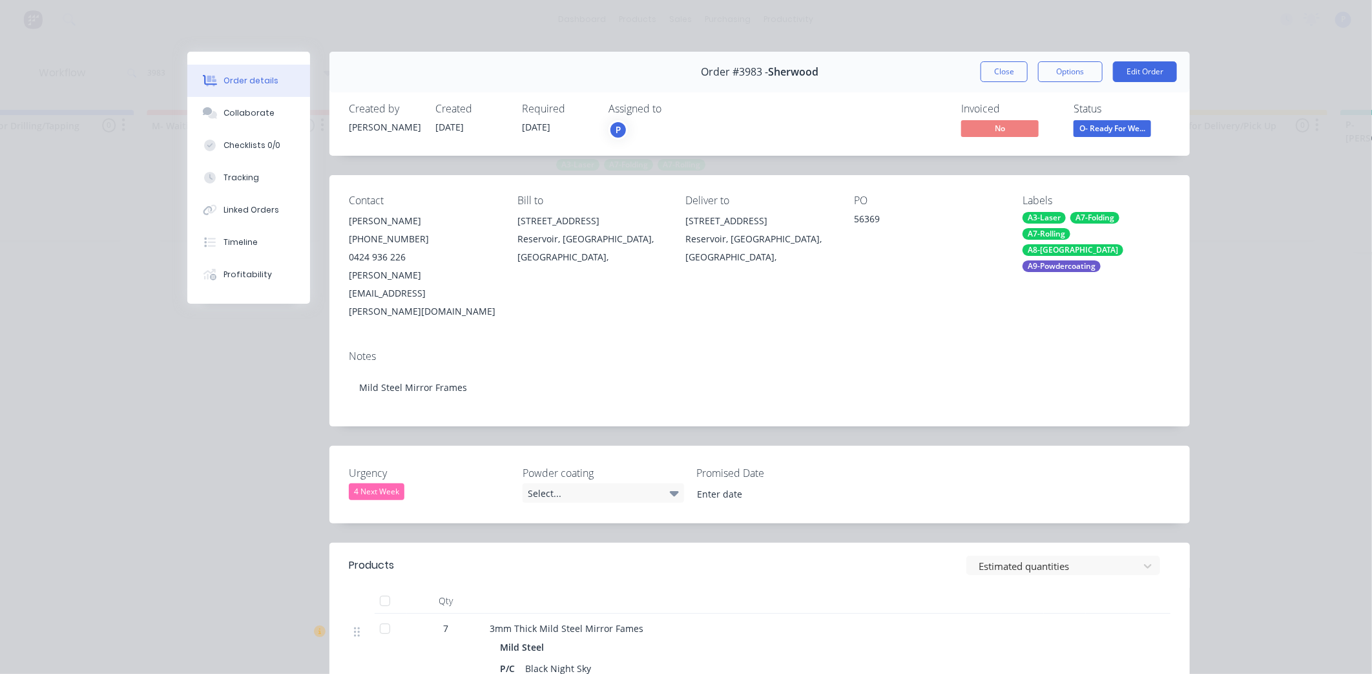
click at [377, 588] on div at bounding box center [385, 601] width 26 height 26
drag, startPoint x: 218, startPoint y: 165, endPoint x: 224, endPoint y: 169, distance: 6.6
click at [220, 165] on button "Tracking" at bounding box center [248, 177] width 123 height 32
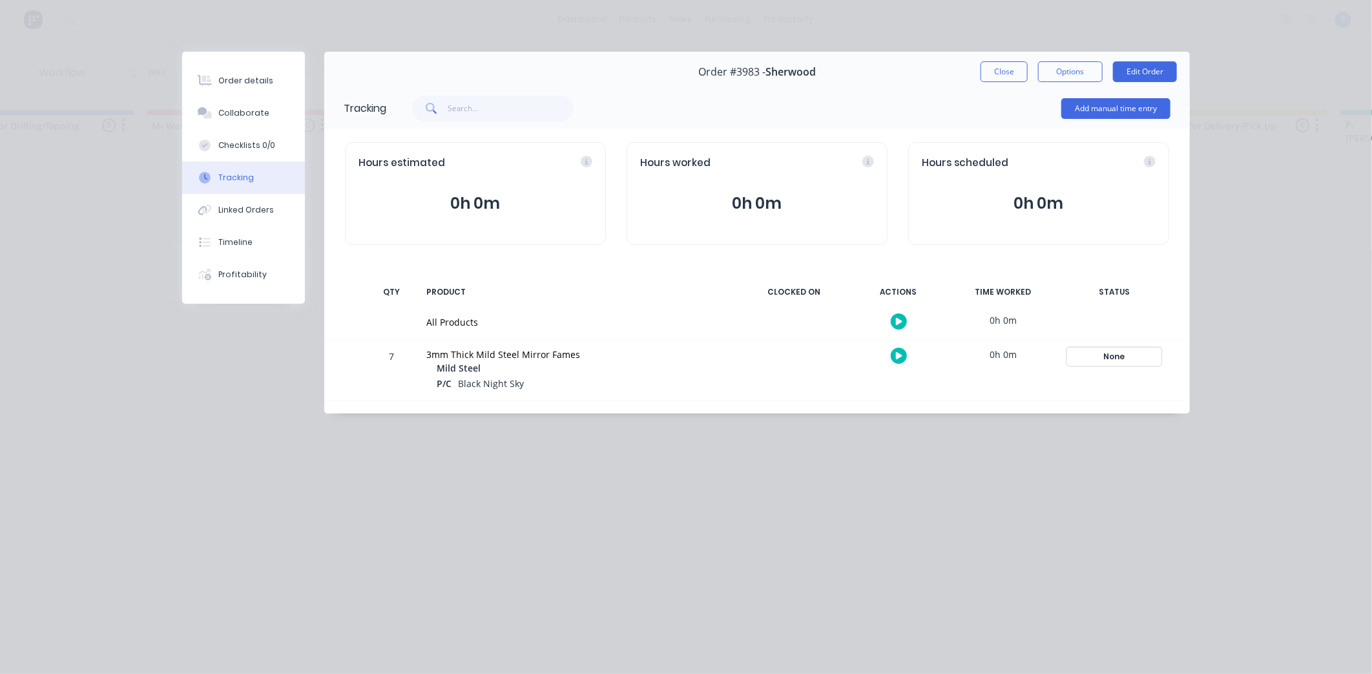
click at [1145, 349] on div "None" at bounding box center [1114, 356] width 93 height 17
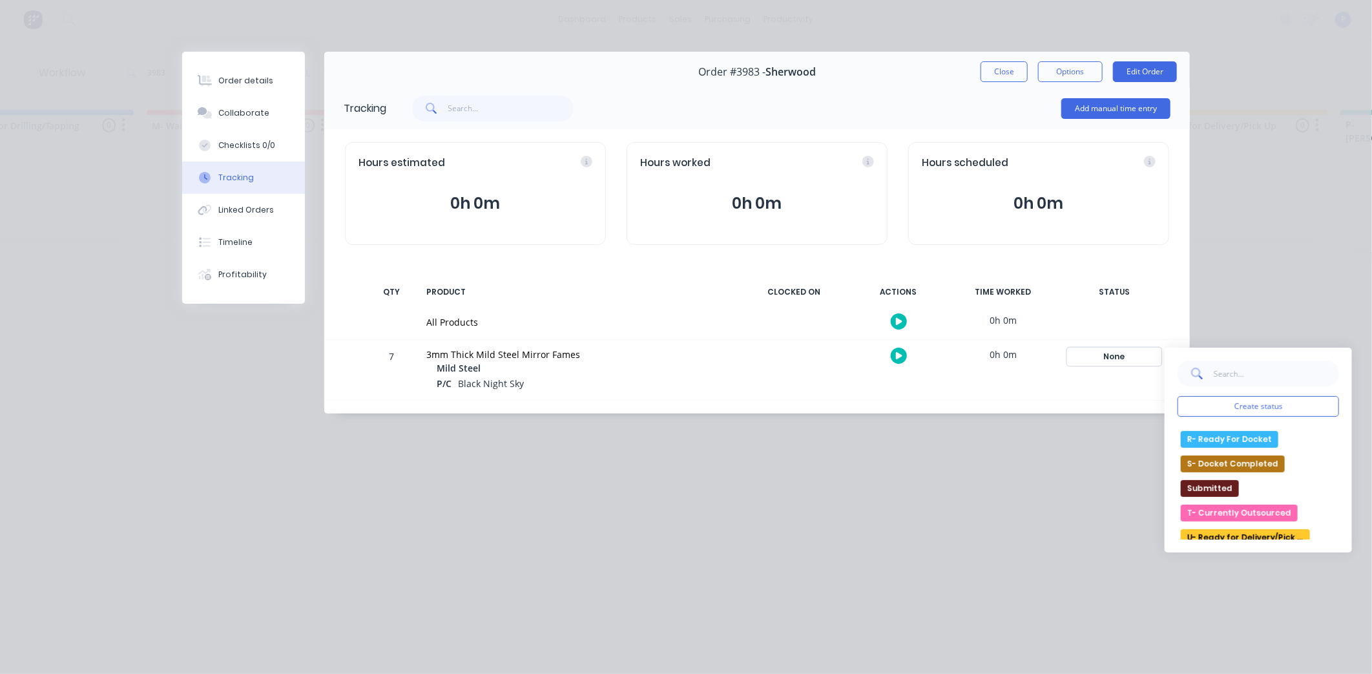
scroll to position [468, 0]
click at [1247, 533] on button "U- Ready for Delivery/Pick Up" at bounding box center [1245, 531] width 129 height 17
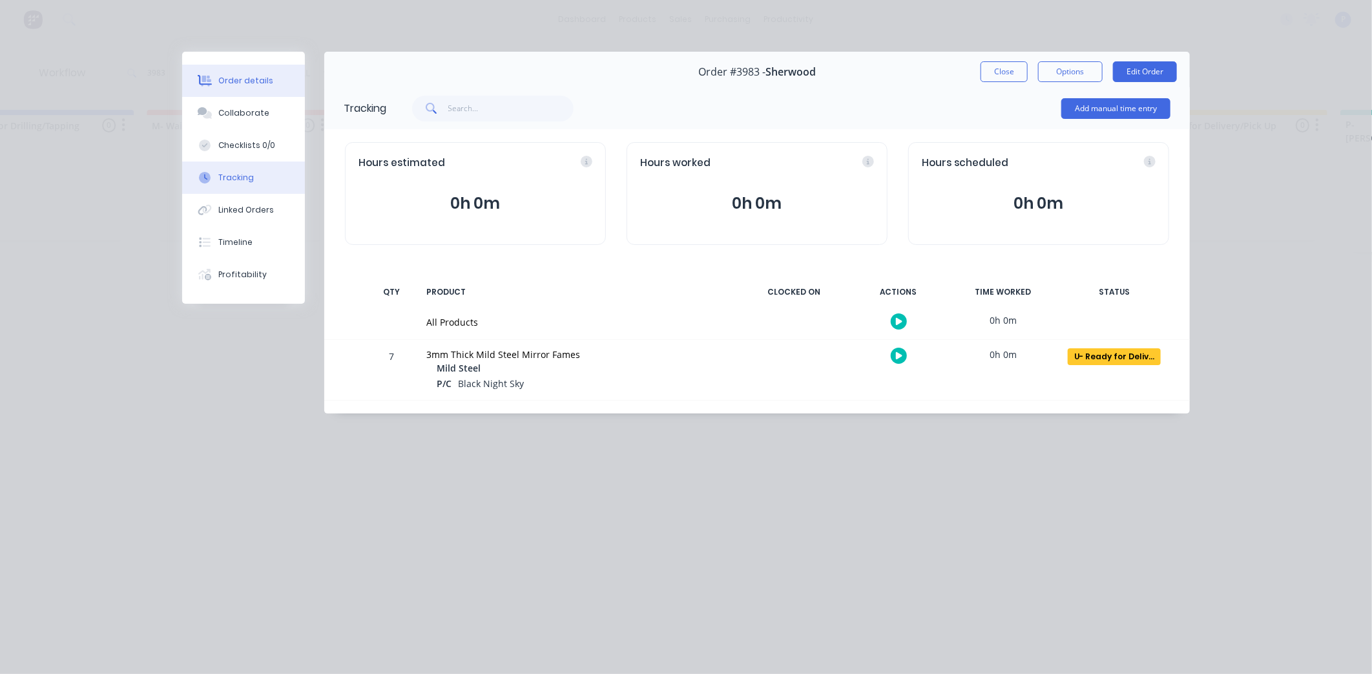
click at [228, 71] on button "Order details" at bounding box center [243, 81] width 123 height 32
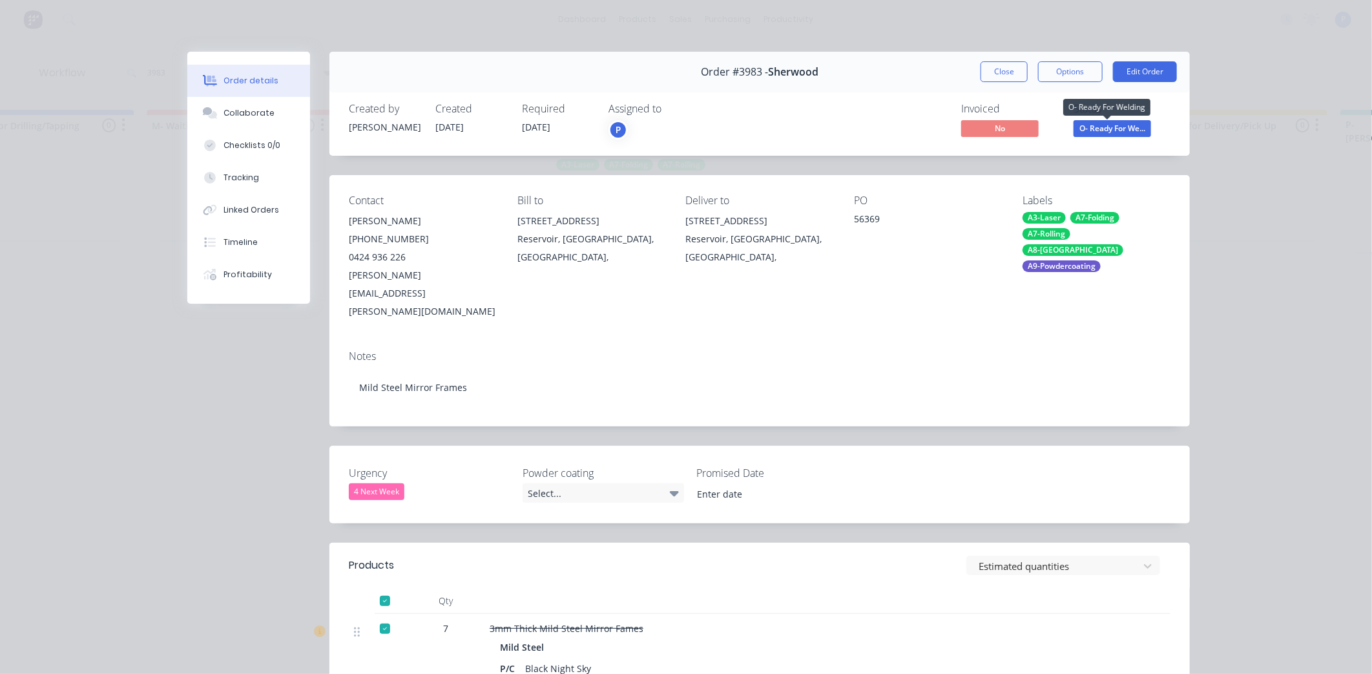
click at [1083, 121] on span "O- Ready For We..." at bounding box center [1112, 128] width 78 height 16
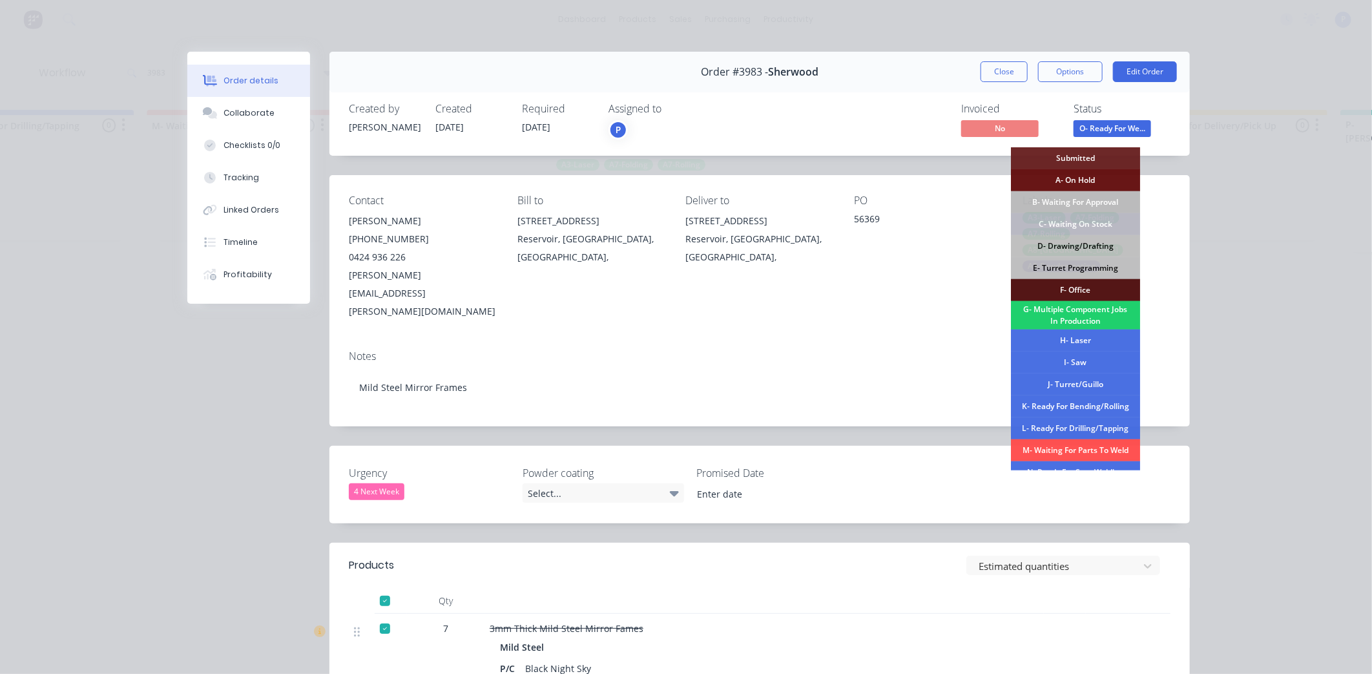
scroll to position [195, 0]
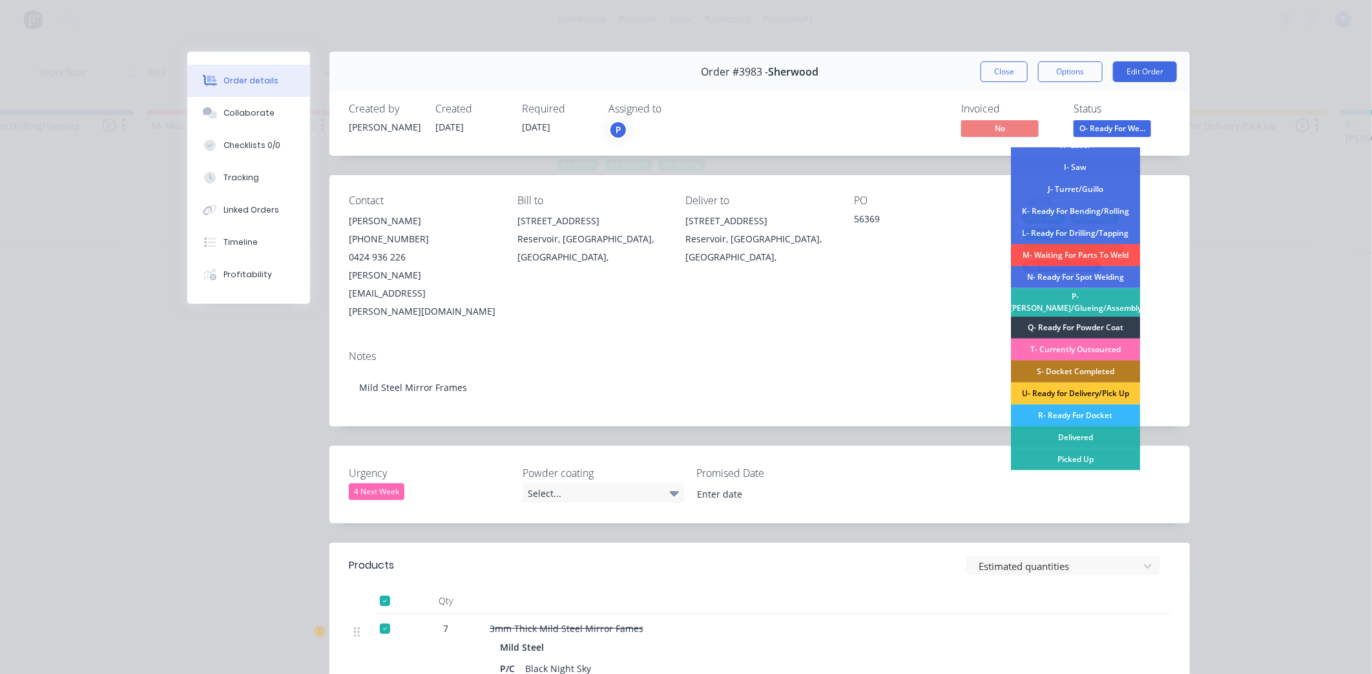
click at [1086, 415] on div "R- Ready For Docket" at bounding box center [1075, 415] width 129 height 22
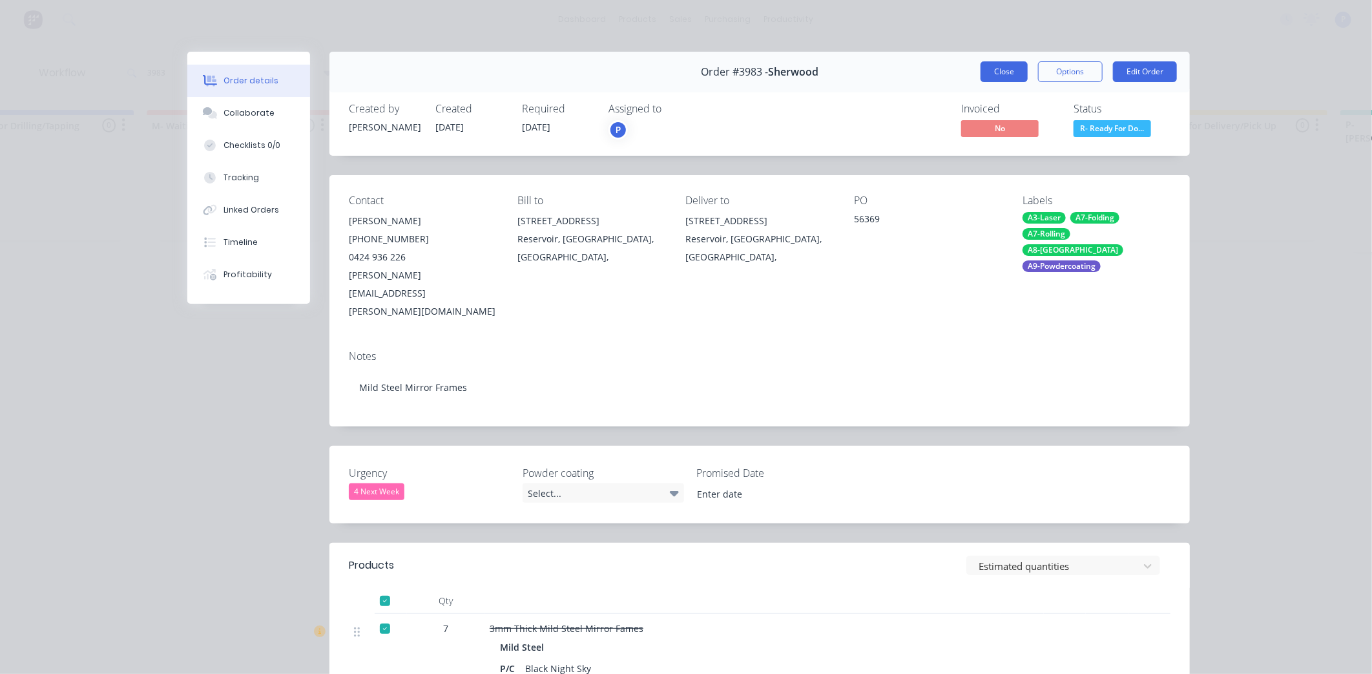
click at [993, 68] on button "Close" at bounding box center [1003, 71] width 47 height 21
